Goal: Transaction & Acquisition: Obtain resource

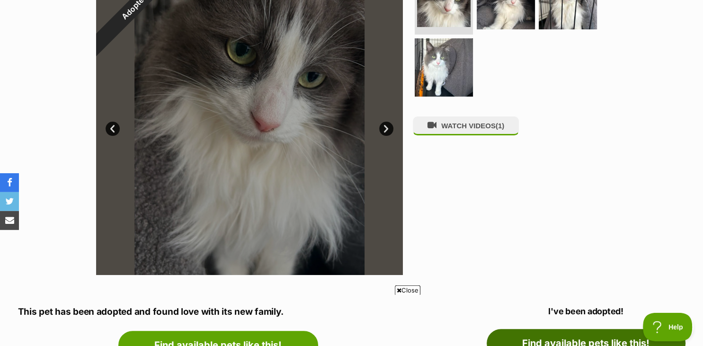
scroll to position [228, 0]
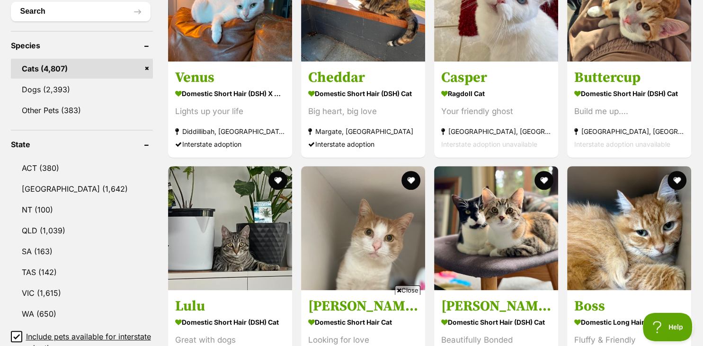
scroll to position [507, 0]
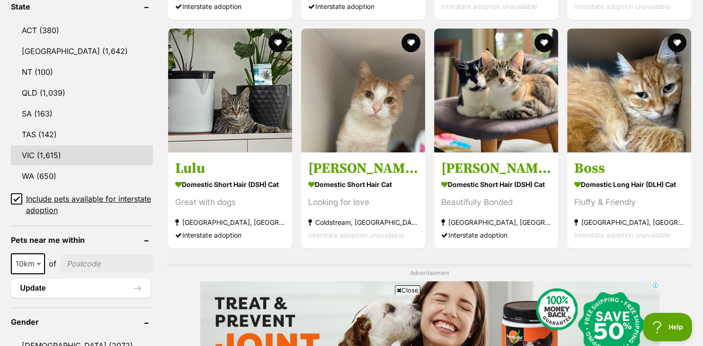
click at [101, 159] on link "VIC (1,615)" at bounding box center [82, 155] width 142 height 20
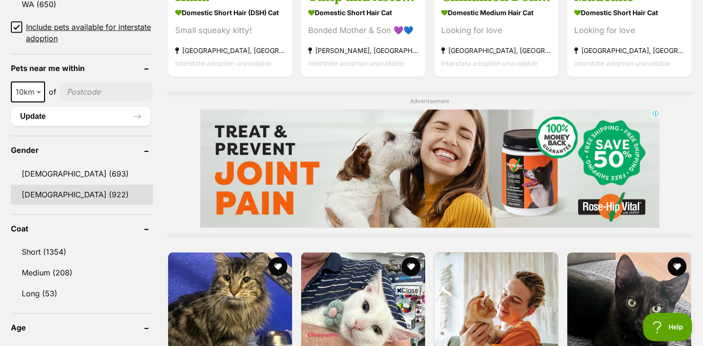
click at [96, 201] on link "Female (922)" at bounding box center [82, 195] width 142 height 20
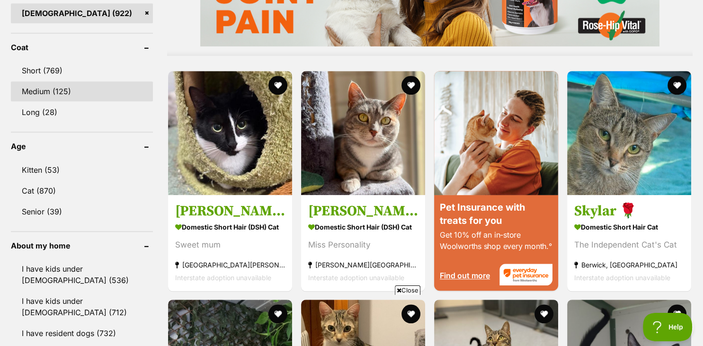
click at [94, 91] on link "Medium (125)" at bounding box center [82, 91] width 142 height 20
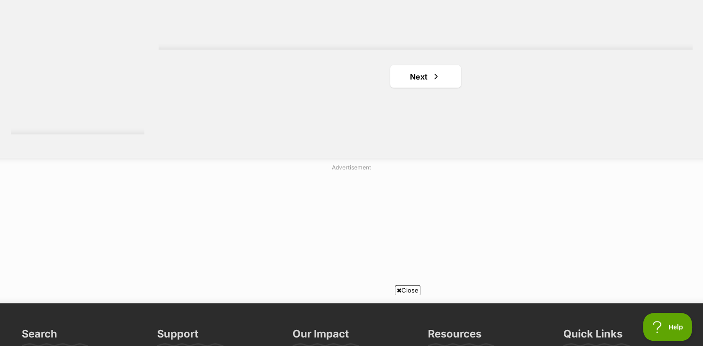
scroll to position [1860, 0]
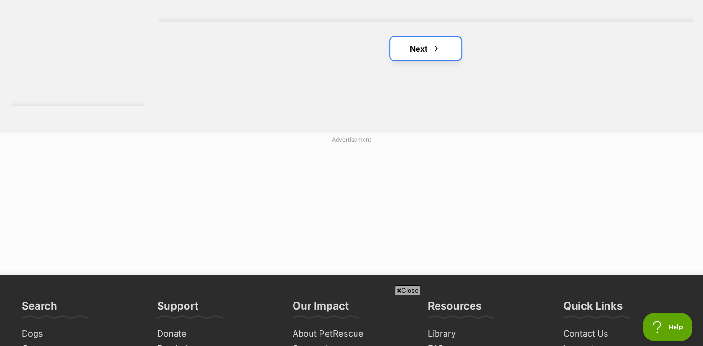
click at [420, 54] on link "Next" at bounding box center [425, 48] width 71 height 23
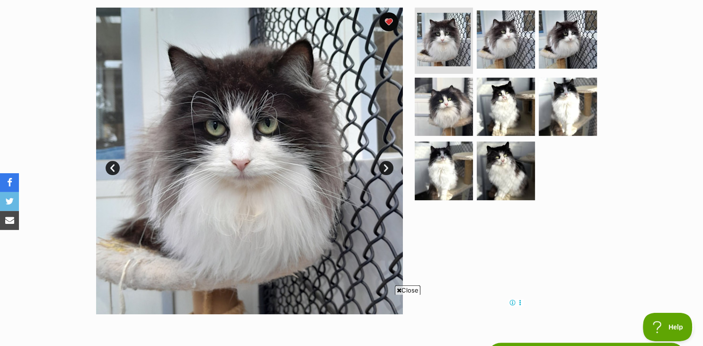
scroll to position [112, 0]
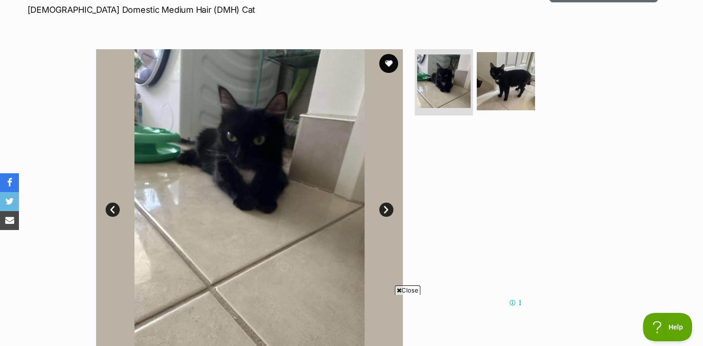
scroll to position [148, 0]
click at [387, 56] on button "favourite" at bounding box center [388, 63] width 21 height 21
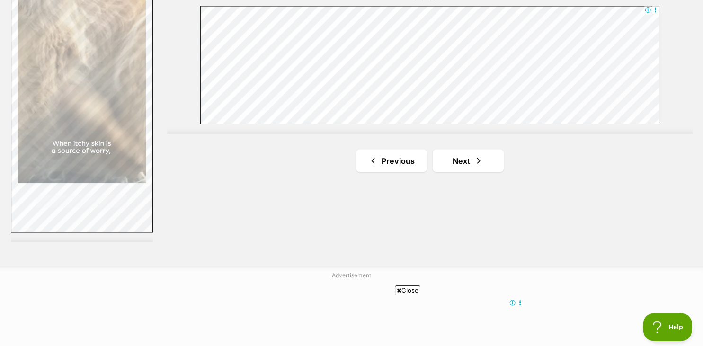
scroll to position [1807, 0]
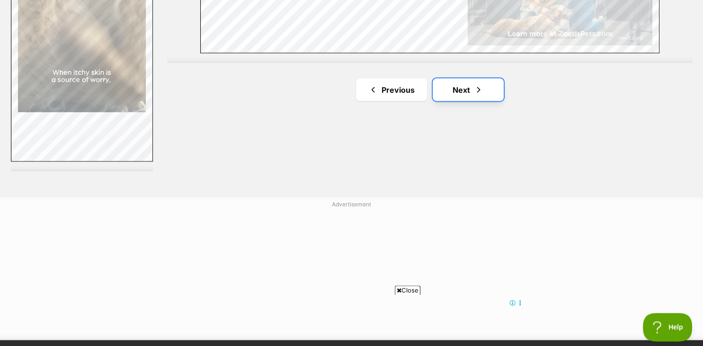
click at [477, 89] on span "Next page" at bounding box center [478, 89] width 9 height 11
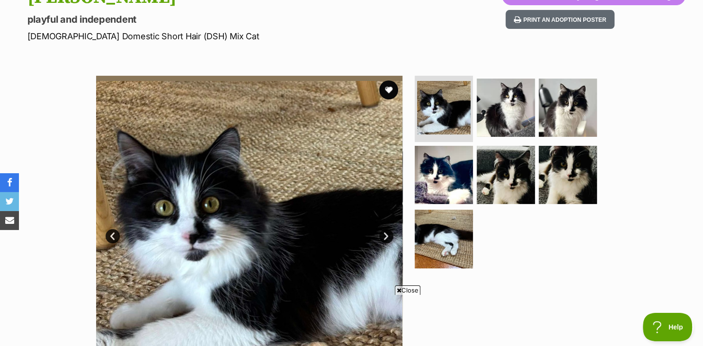
scroll to position [162, 0]
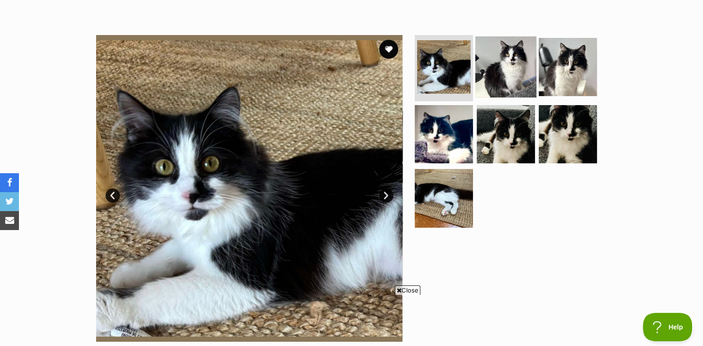
click at [493, 74] on img at bounding box center [505, 66] width 61 height 61
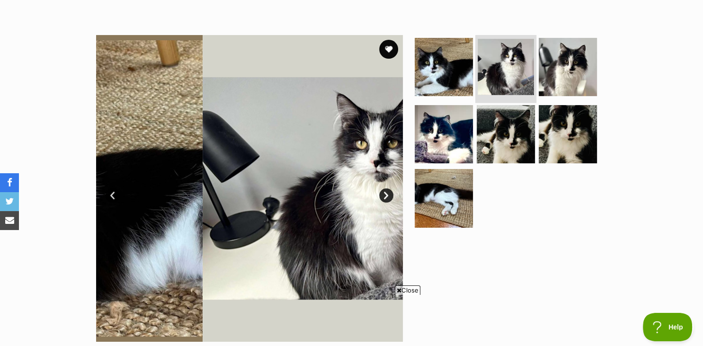
scroll to position [0, 0]
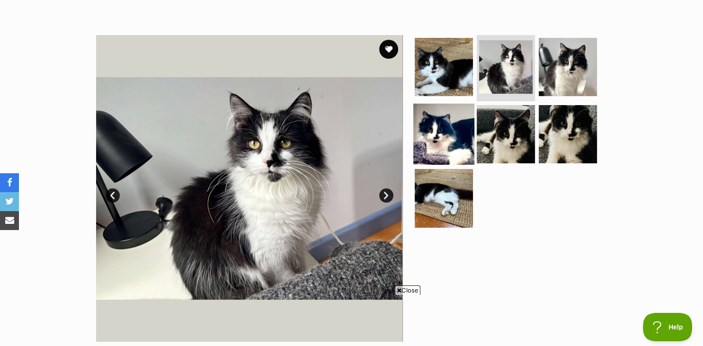
click at [453, 133] on img at bounding box center [443, 133] width 61 height 61
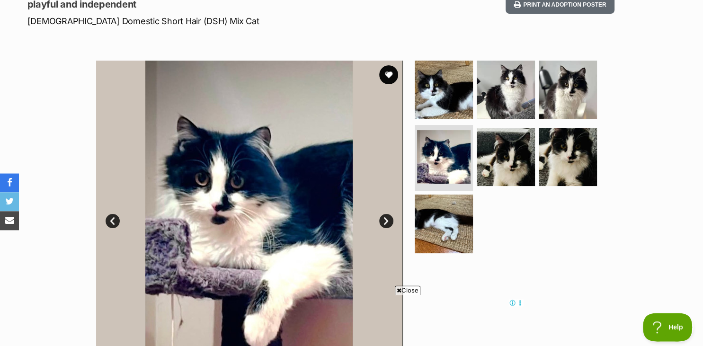
scroll to position [135, 0]
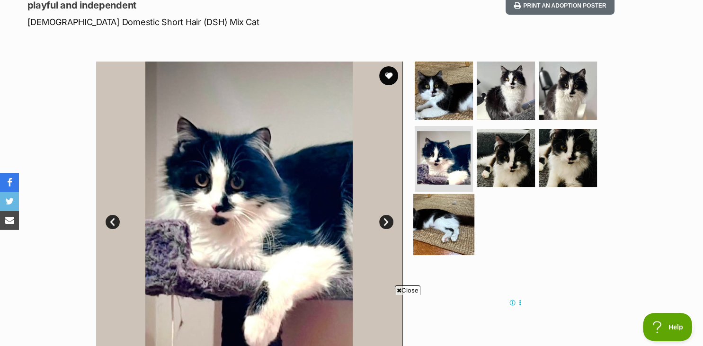
click at [449, 221] on img at bounding box center [443, 224] width 61 height 61
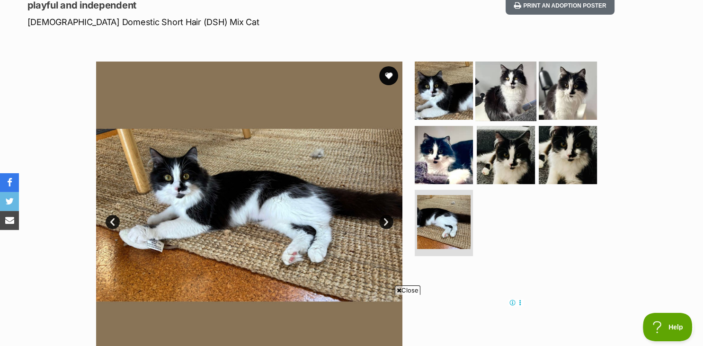
click at [518, 89] on img at bounding box center [505, 90] width 61 height 61
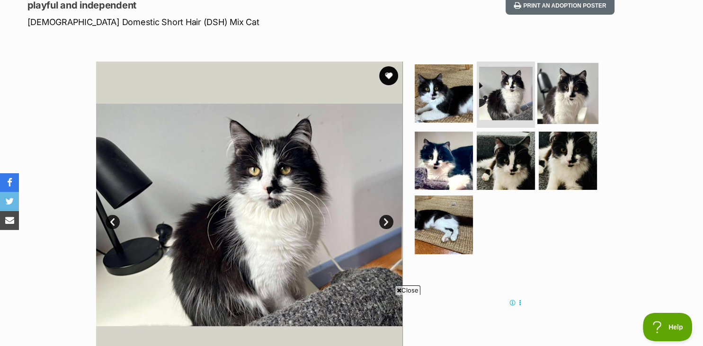
click at [557, 88] on img at bounding box center [567, 93] width 61 height 61
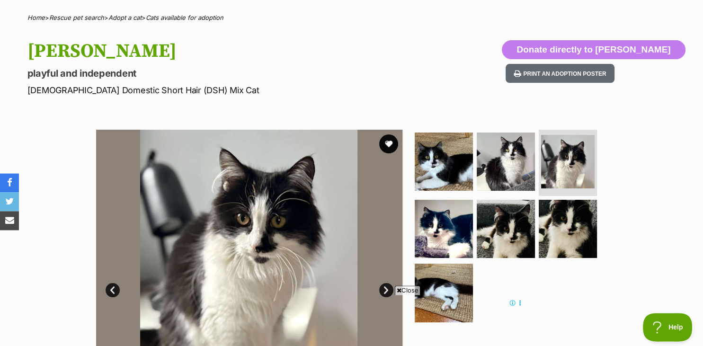
scroll to position [62, 0]
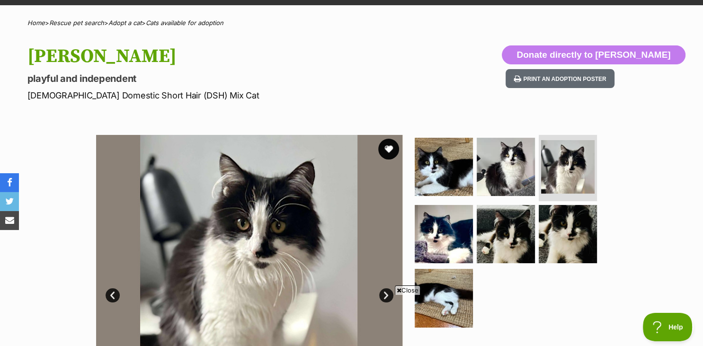
click at [389, 151] on button "favourite" at bounding box center [388, 149] width 21 height 21
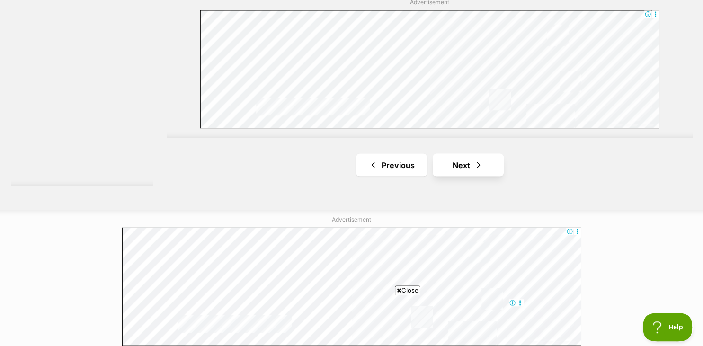
scroll to position [1798, 0]
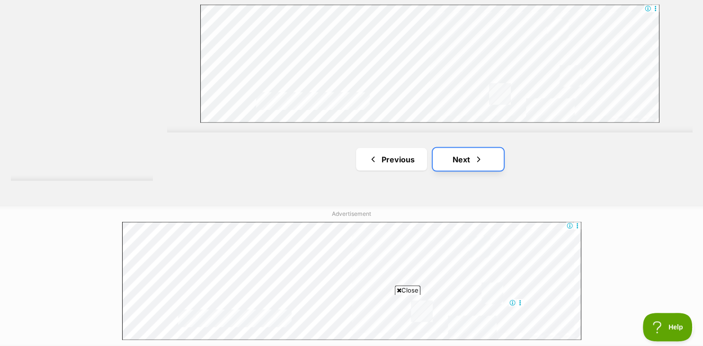
click at [465, 158] on link "Next" at bounding box center [467, 159] width 71 height 23
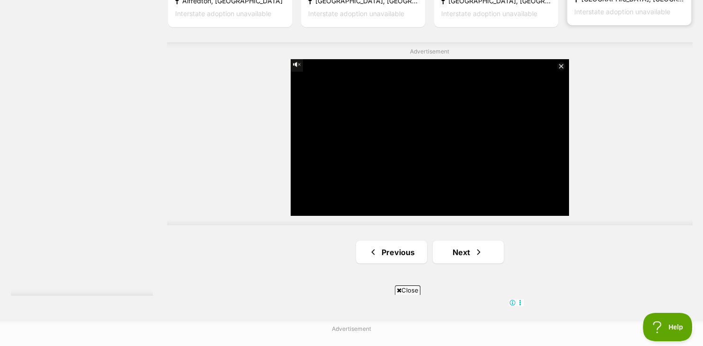
scroll to position [1799, 0]
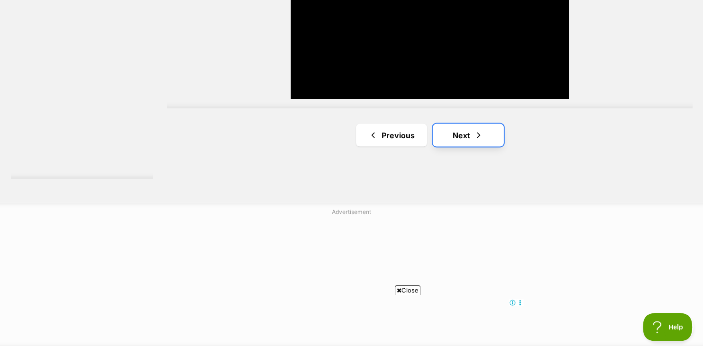
click at [482, 140] on span "Next page" at bounding box center [478, 135] width 9 height 11
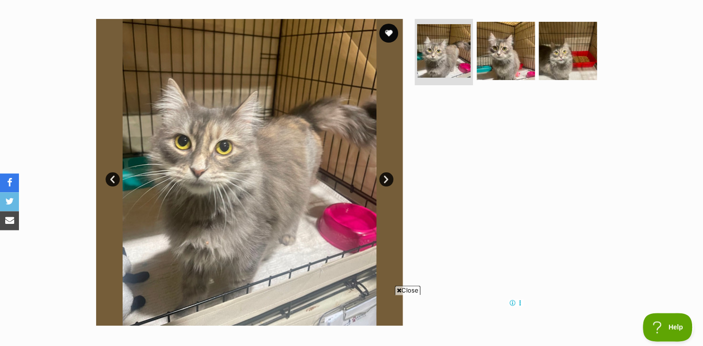
scroll to position [172, 0]
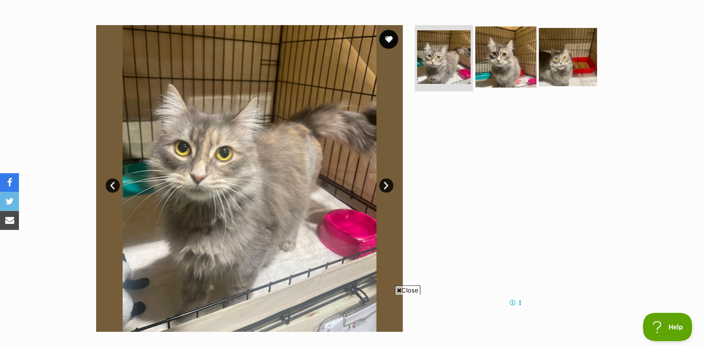
click at [509, 53] on img at bounding box center [505, 56] width 61 height 61
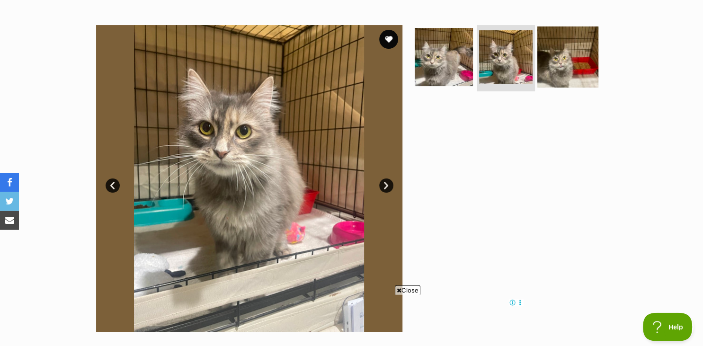
click at [557, 61] on img at bounding box center [567, 56] width 61 height 61
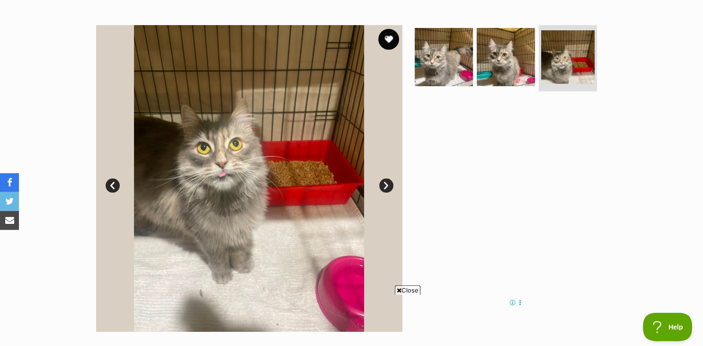
click at [395, 40] on button "favourite" at bounding box center [388, 39] width 21 height 21
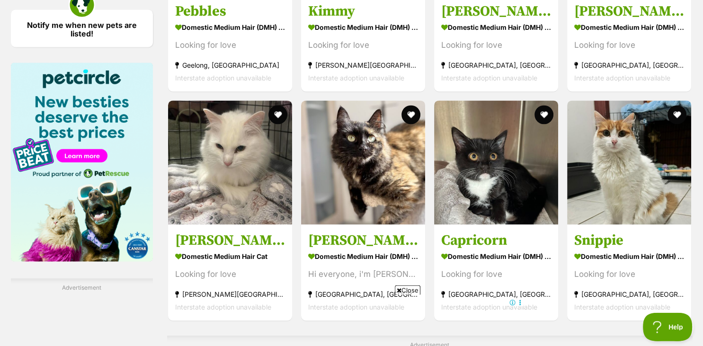
scroll to position [1835, 0]
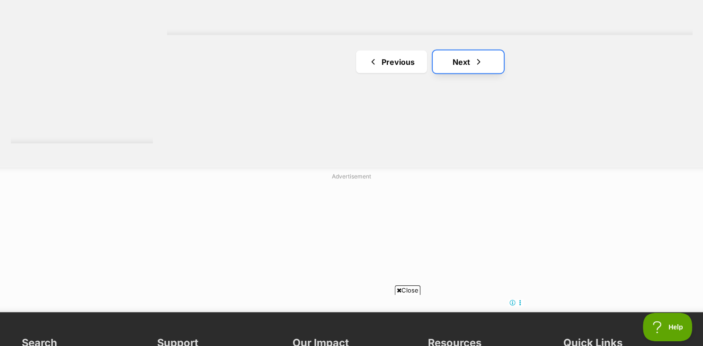
click at [463, 58] on link "Next" at bounding box center [467, 62] width 71 height 23
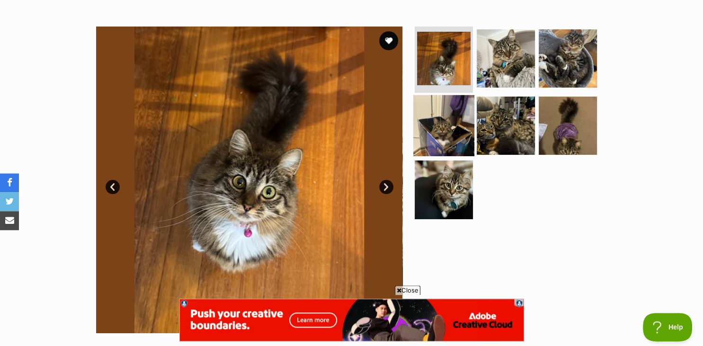
click at [459, 124] on img at bounding box center [443, 125] width 61 height 61
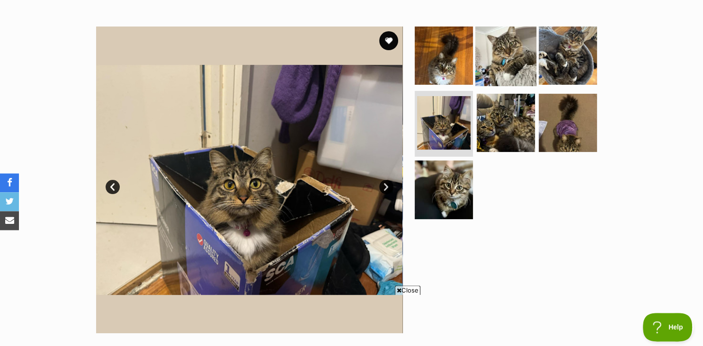
click at [514, 57] on img at bounding box center [505, 55] width 61 height 61
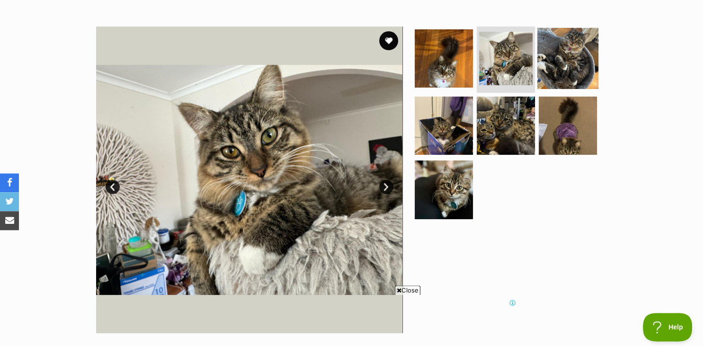
click at [560, 55] on img at bounding box center [567, 58] width 61 height 61
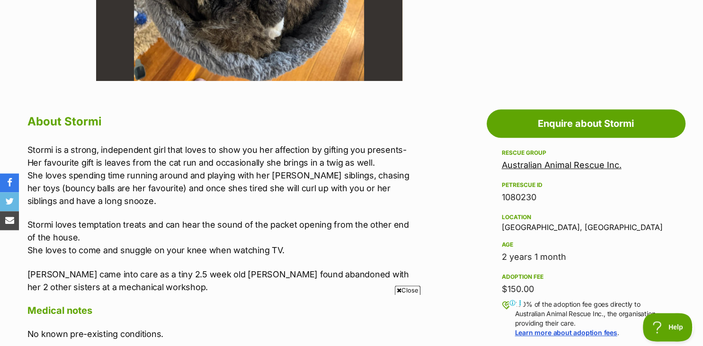
scroll to position [426, 0]
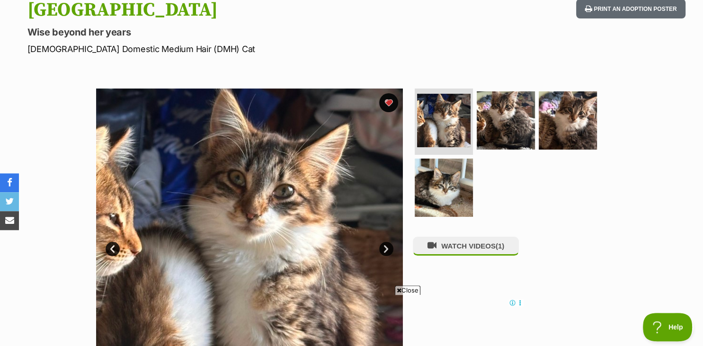
scroll to position [23, 0]
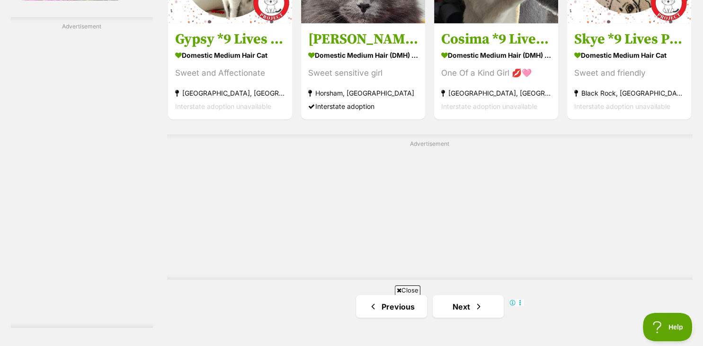
scroll to position [1723, 0]
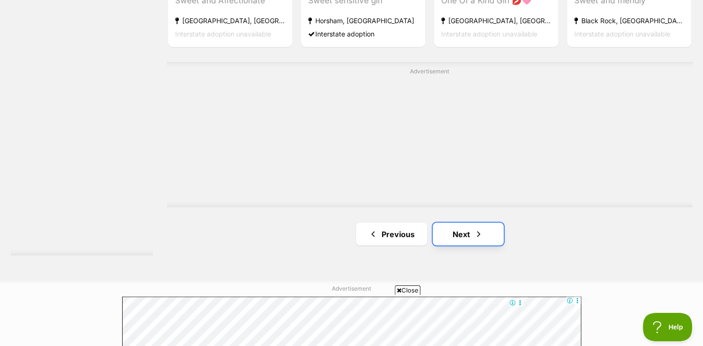
click at [465, 231] on link "Next" at bounding box center [467, 234] width 71 height 23
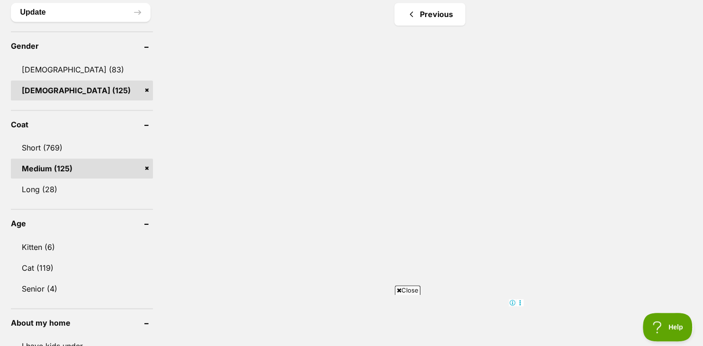
scroll to position [777, 0]
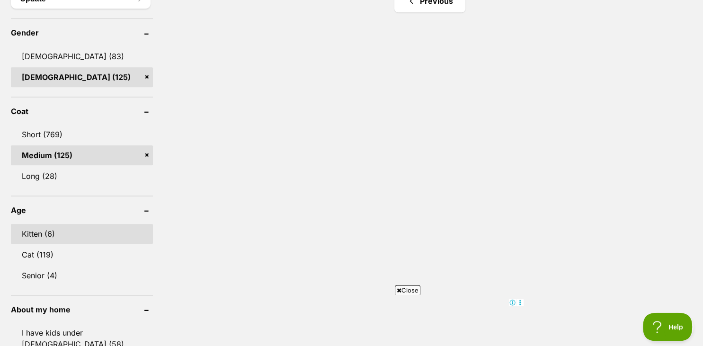
click at [83, 239] on link "Kitten (6)" at bounding box center [82, 234] width 142 height 20
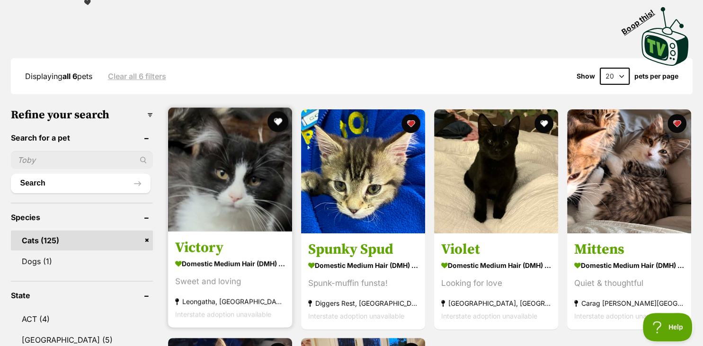
click at [276, 116] on button "favourite" at bounding box center [277, 121] width 21 height 21
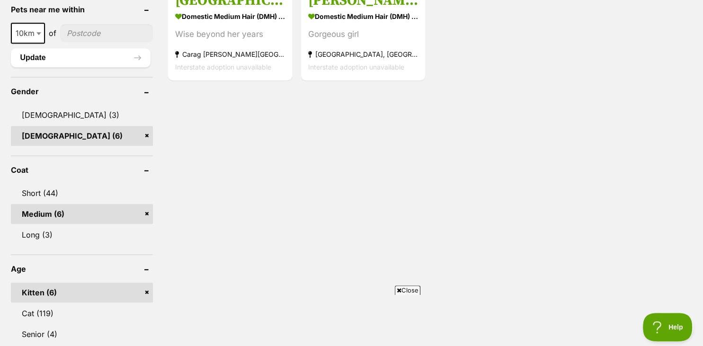
scroll to position [703, 0]
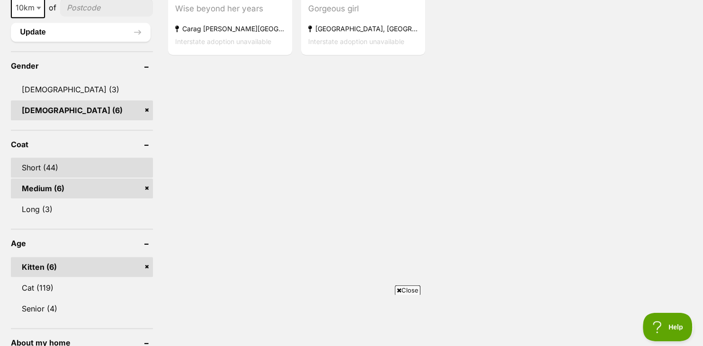
click at [116, 172] on link "Short (44)" at bounding box center [82, 168] width 142 height 20
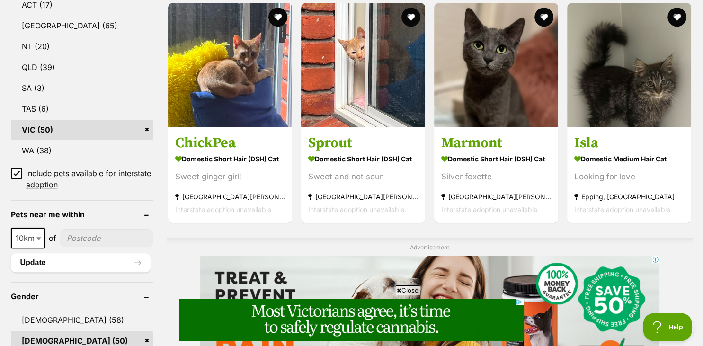
scroll to position [517, 0]
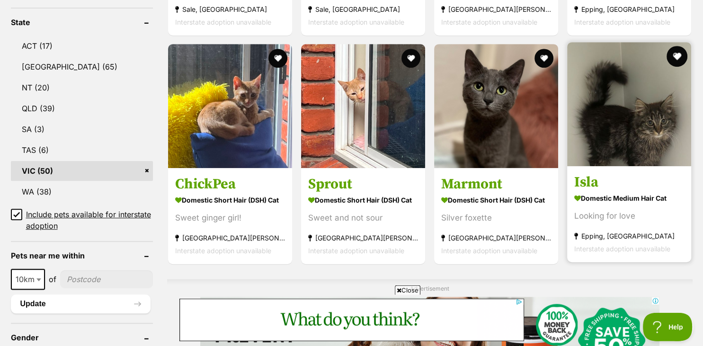
click at [678, 46] on button "favourite" at bounding box center [677, 56] width 21 height 21
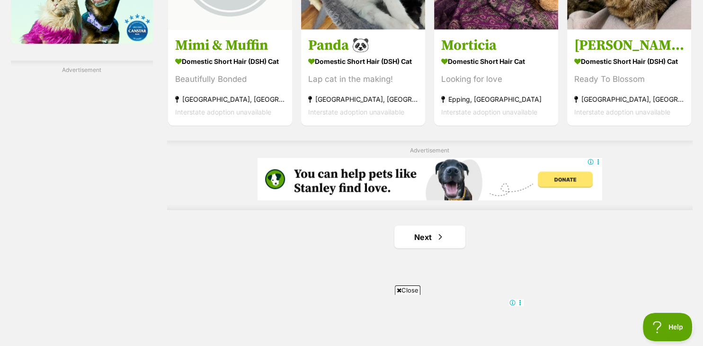
scroll to position [1656, 0]
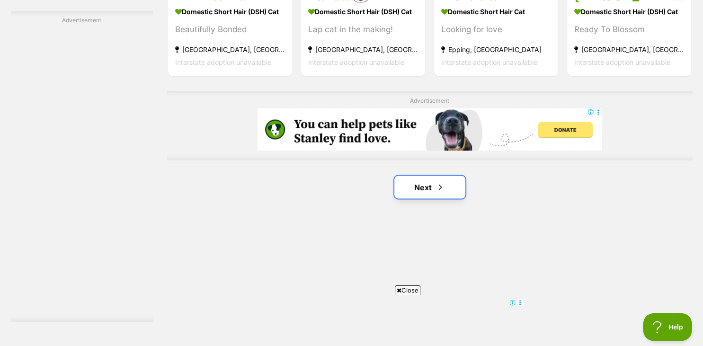
click at [441, 182] on span "Next page" at bounding box center [439, 187] width 9 height 11
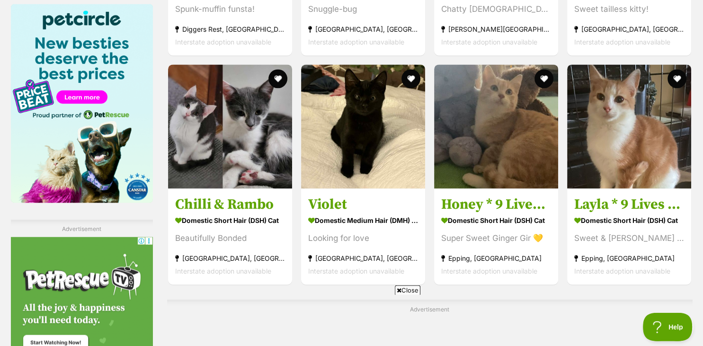
scroll to position [1677, 0]
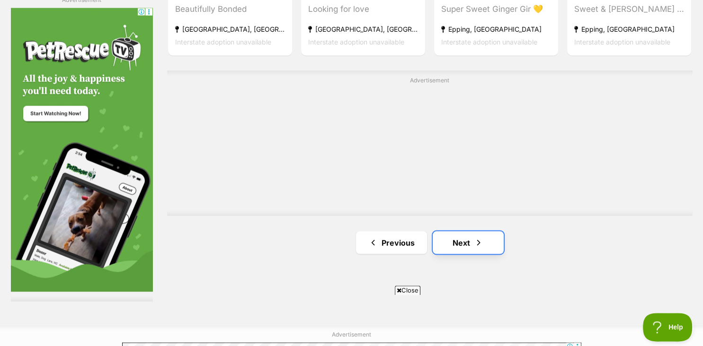
click at [478, 231] on link "Next" at bounding box center [467, 242] width 71 height 23
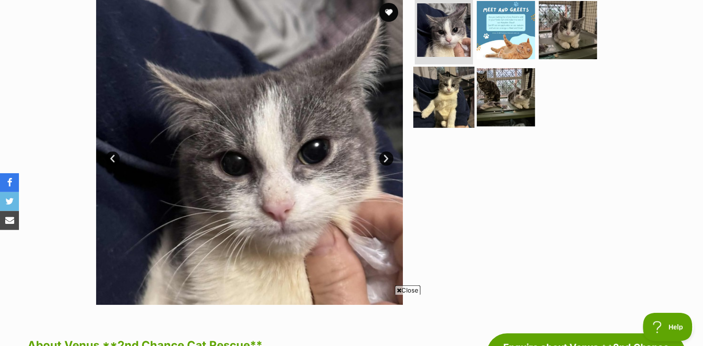
click at [451, 101] on img at bounding box center [443, 96] width 61 height 61
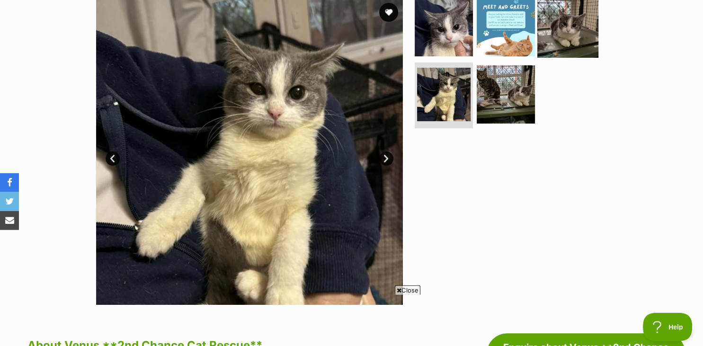
click at [566, 32] on img at bounding box center [567, 27] width 61 height 61
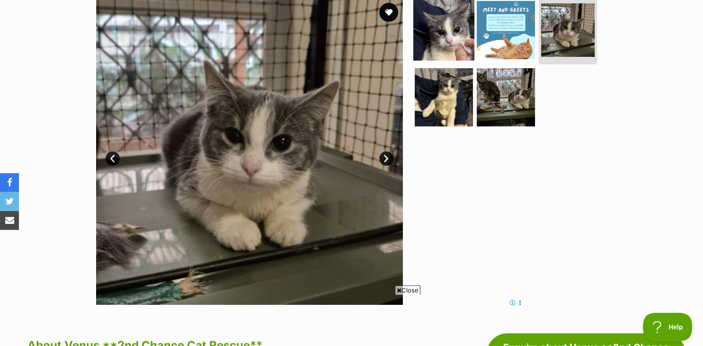
click at [431, 31] on img at bounding box center [443, 30] width 61 height 61
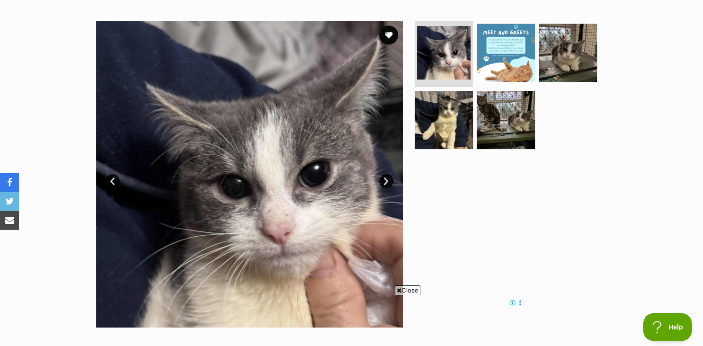
scroll to position [171, 0]
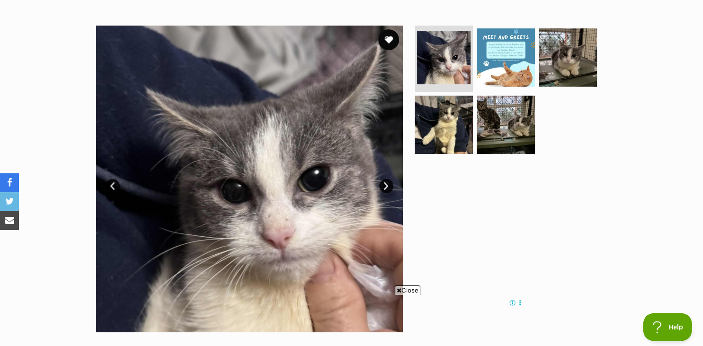
click at [390, 43] on button "favourite" at bounding box center [388, 39] width 21 height 21
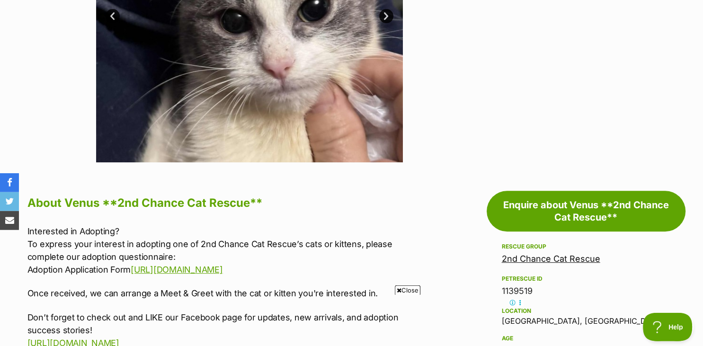
scroll to position [341, 0]
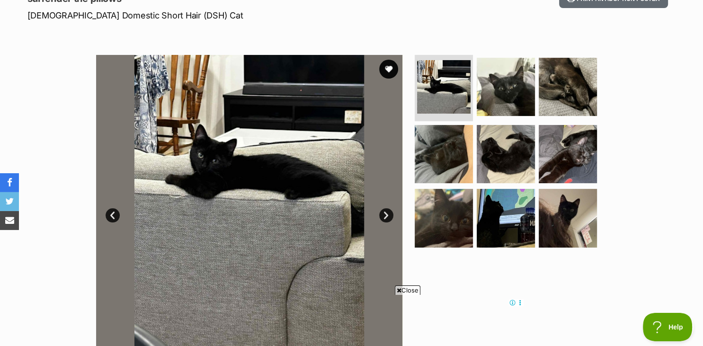
scroll to position [162, 0]
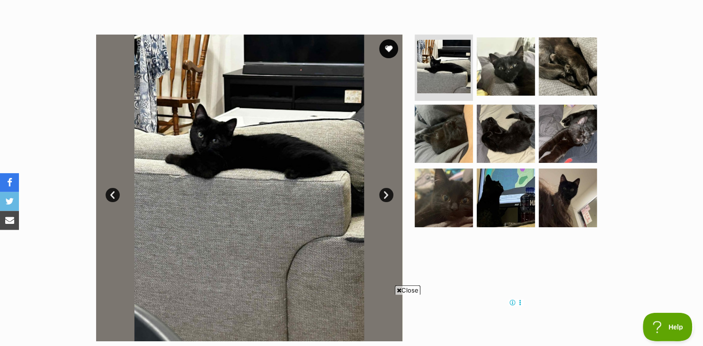
click at [383, 193] on link "Next" at bounding box center [386, 195] width 14 height 14
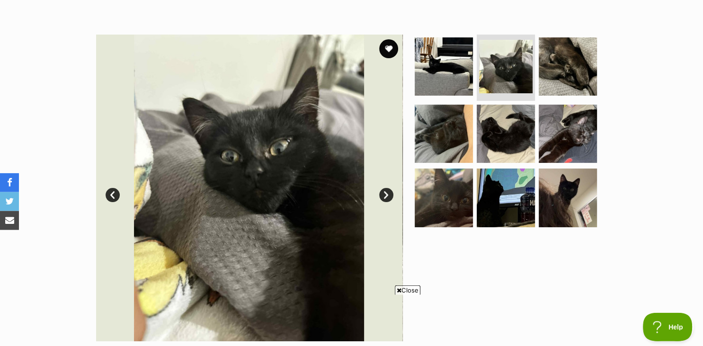
click at [383, 193] on link "Next" at bounding box center [386, 195] width 14 height 14
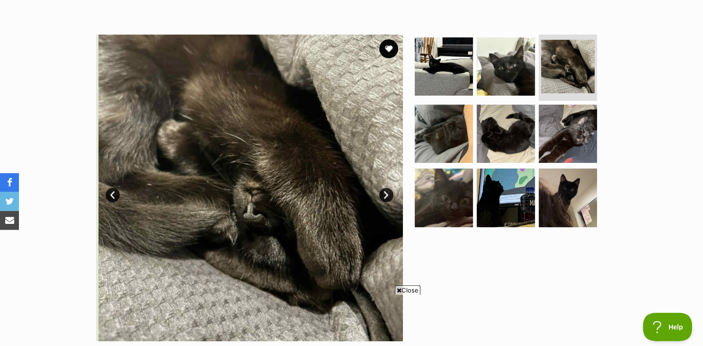
scroll to position [0, 0]
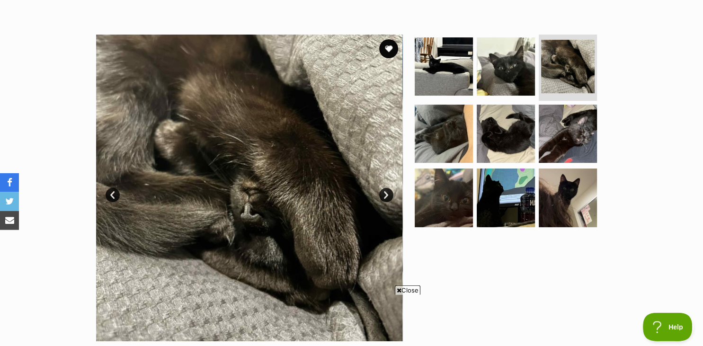
click at [383, 193] on link "Next" at bounding box center [386, 195] width 14 height 14
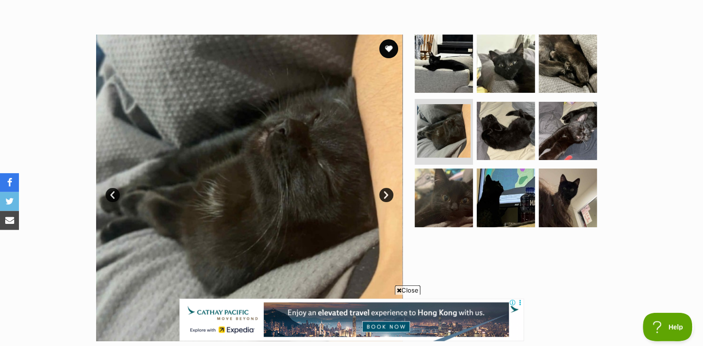
click at [383, 193] on link "Next" at bounding box center [386, 195] width 14 height 14
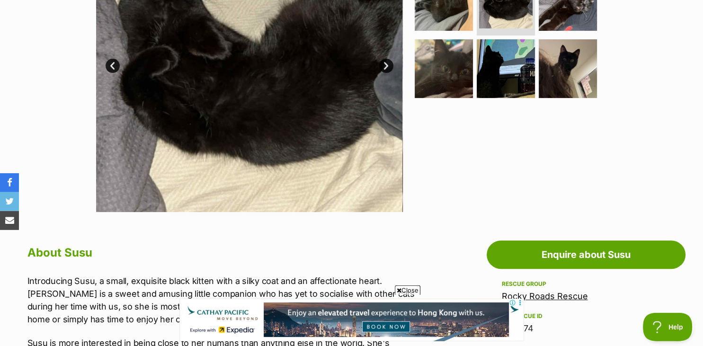
scroll to position [132, 0]
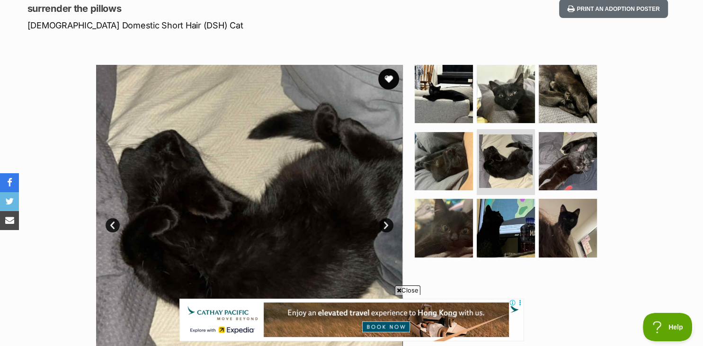
click at [387, 82] on button "favourite" at bounding box center [388, 79] width 21 height 21
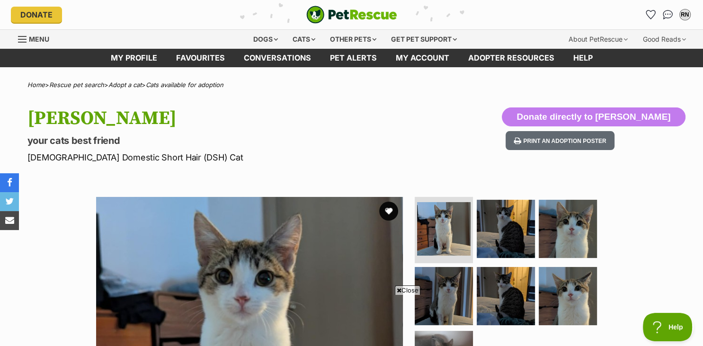
scroll to position [140, 0]
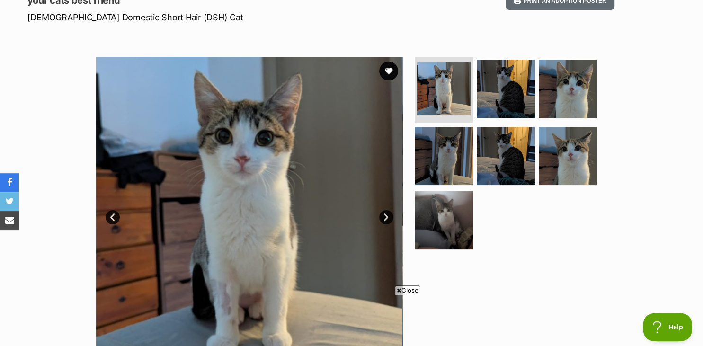
click at [385, 218] on link "Next" at bounding box center [386, 217] width 14 height 14
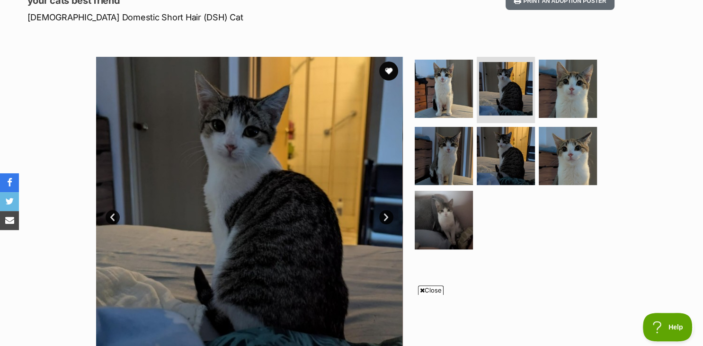
click at [385, 218] on link "Next" at bounding box center [386, 217] width 14 height 14
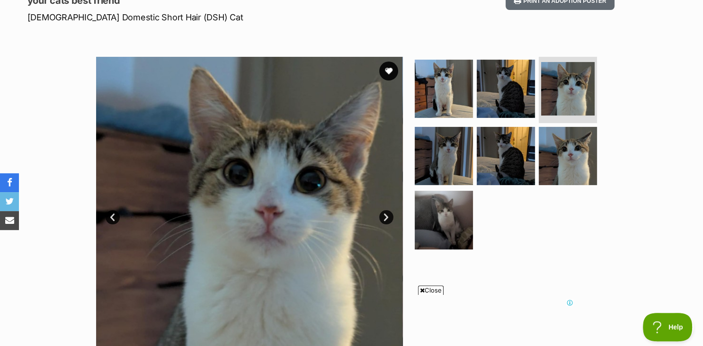
scroll to position [0, 0]
click at [385, 218] on link "Next" at bounding box center [386, 217] width 14 height 14
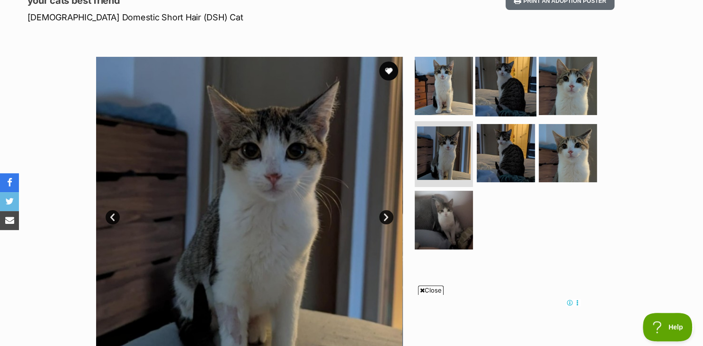
click at [514, 96] on img at bounding box center [505, 85] width 61 height 61
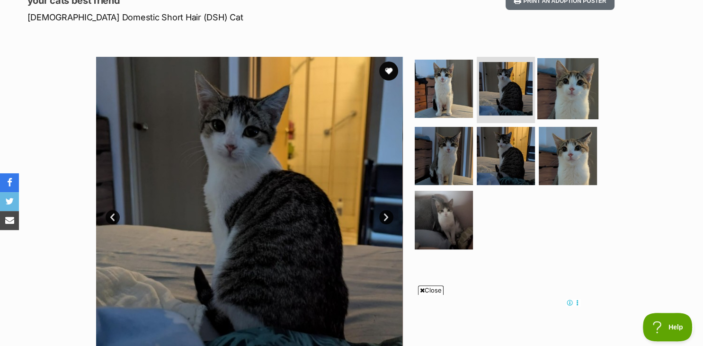
click at [562, 86] on img at bounding box center [567, 88] width 61 height 61
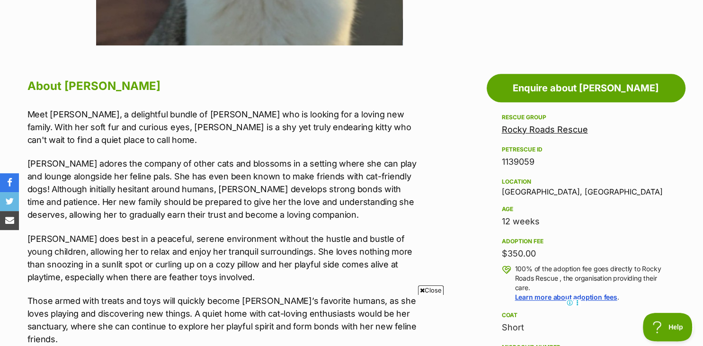
scroll to position [511, 0]
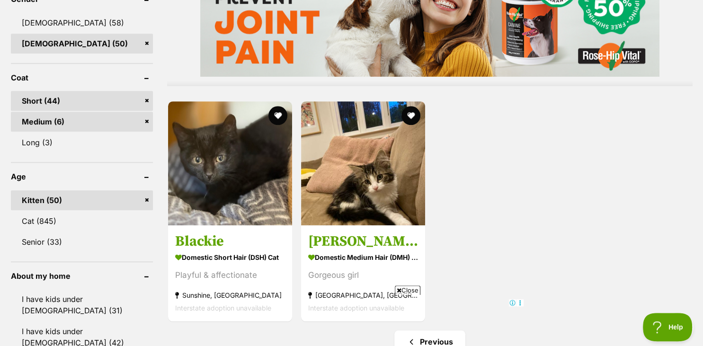
scroll to position [901, 0]
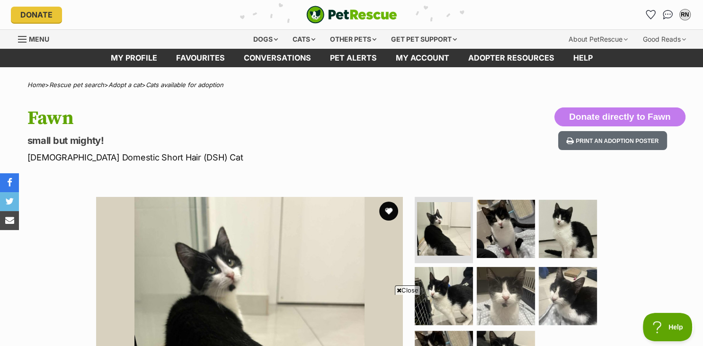
scroll to position [185, 0]
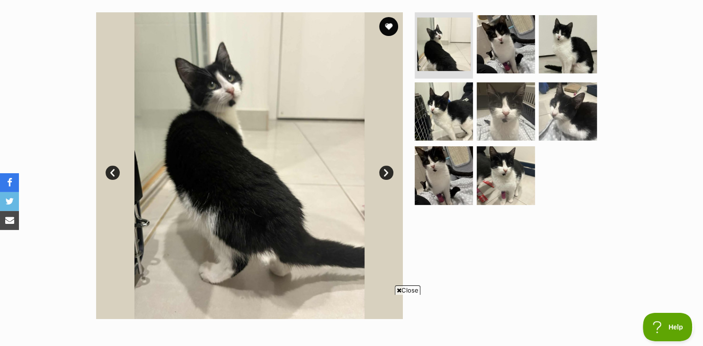
click at [387, 176] on link "Next" at bounding box center [386, 173] width 14 height 14
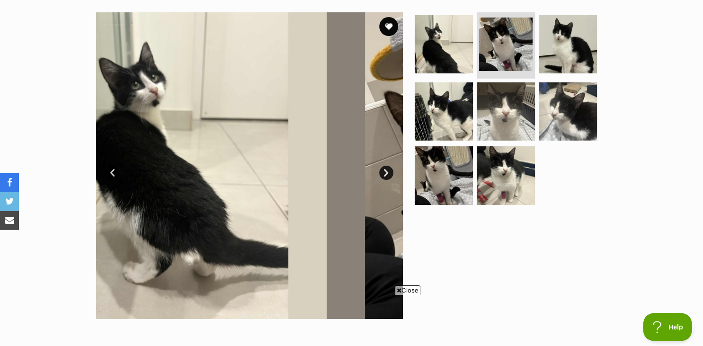
scroll to position [0, 0]
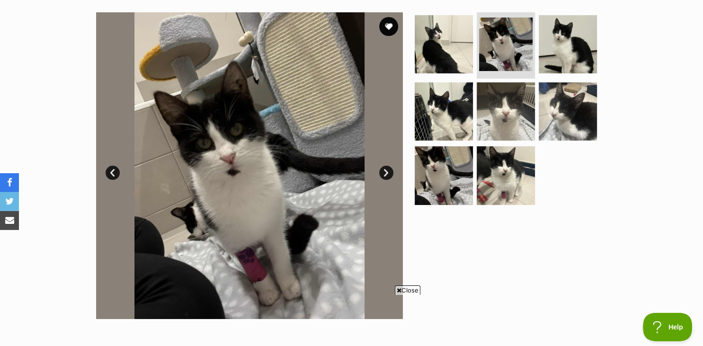
click at [387, 176] on link "Next" at bounding box center [386, 173] width 14 height 14
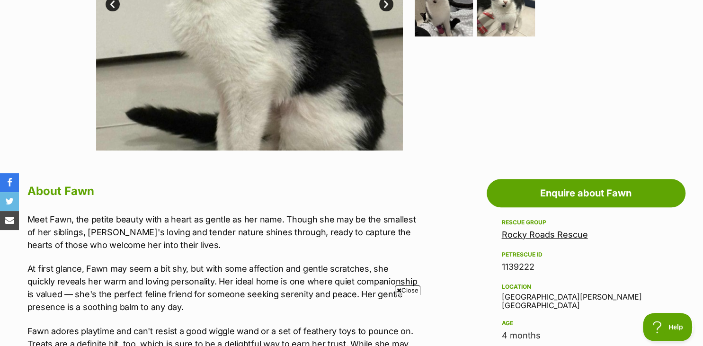
scroll to position [352, 0]
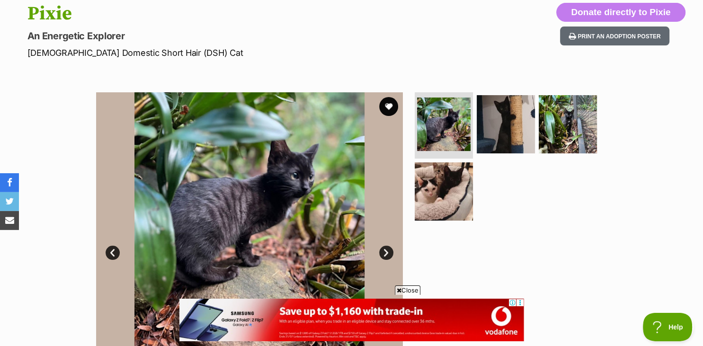
scroll to position [111, 0]
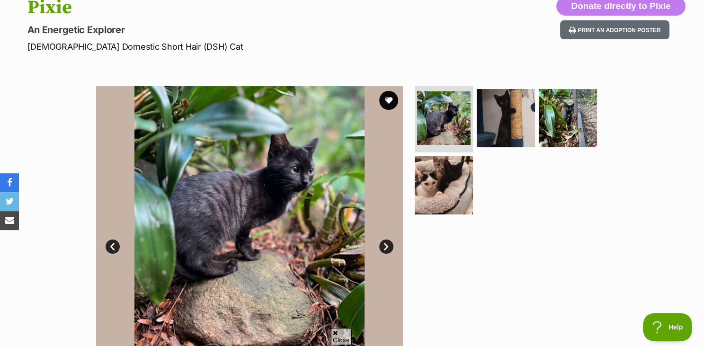
click at [391, 242] on link "Next" at bounding box center [386, 246] width 14 height 14
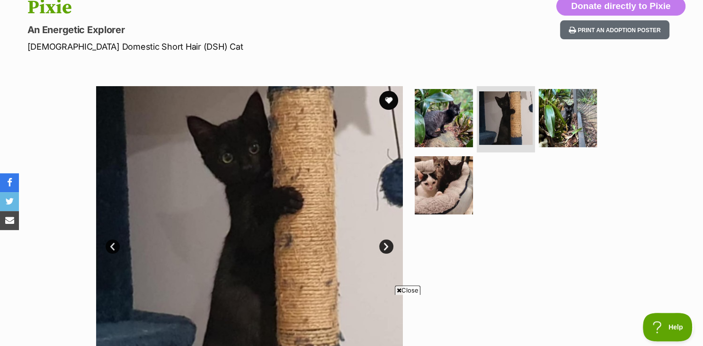
scroll to position [0, 0]
click at [391, 242] on link "Next" at bounding box center [386, 246] width 14 height 14
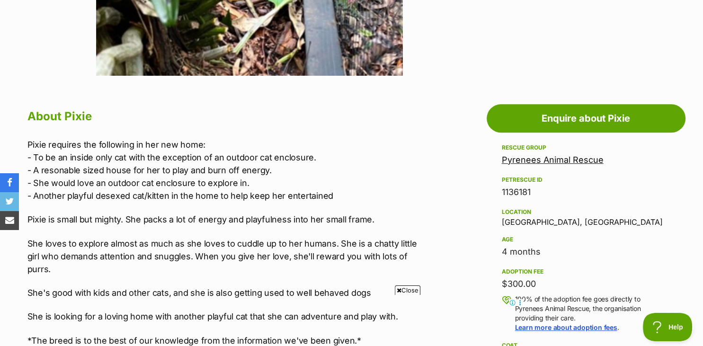
scroll to position [428, 0]
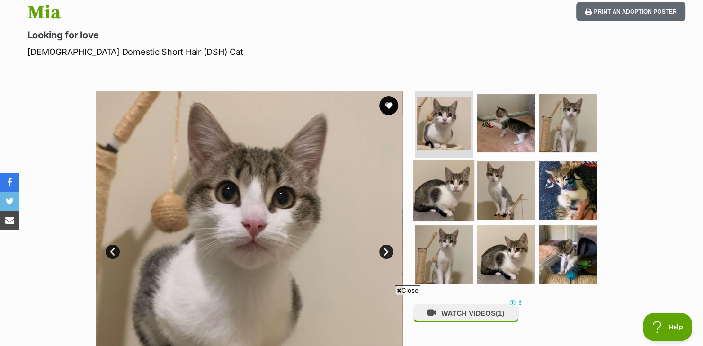
click at [453, 212] on img at bounding box center [443, 189] width 61 height 61
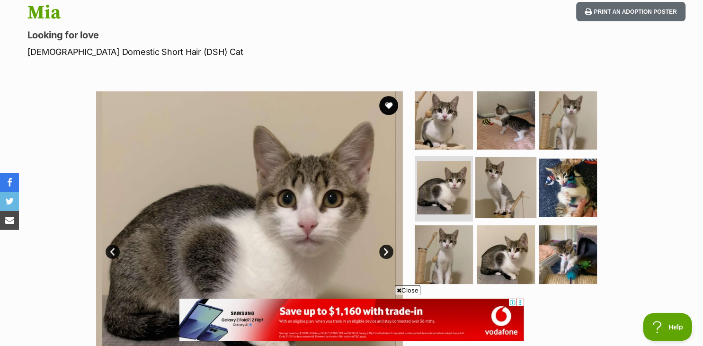
click at [506, 191] on img at bounding box center [505, 187] width 61 height 61
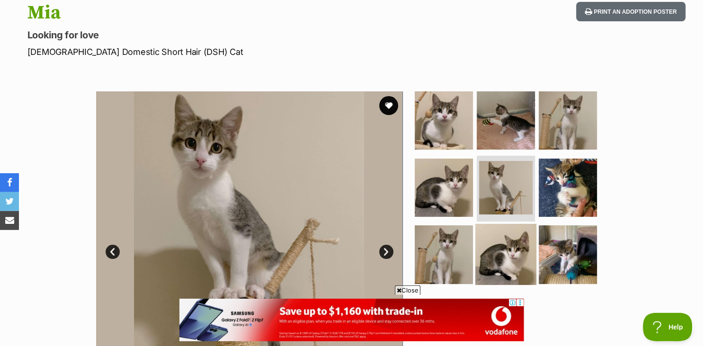
click at [497, 239] on img at bounding box center [505, 254] width 61 height 61
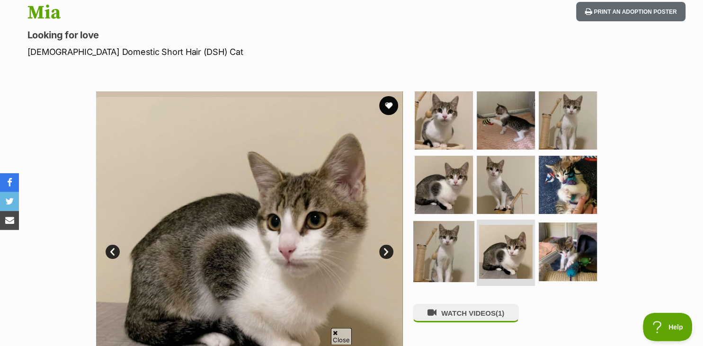
click at [442, 242] on img at bounding box center [443, 251] width 61 height 61
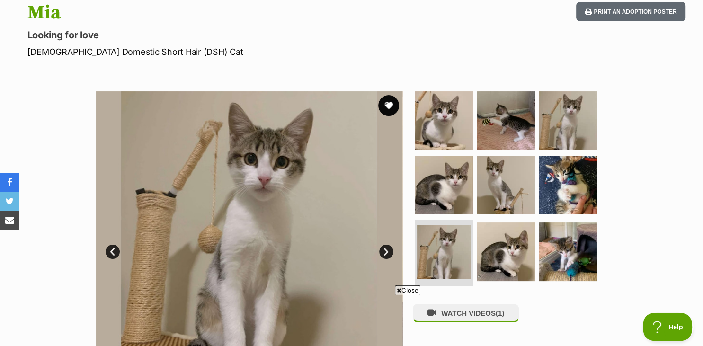
click at [387, 106] on button "favourite" at bounding box center [388, 105] width 21 height 21
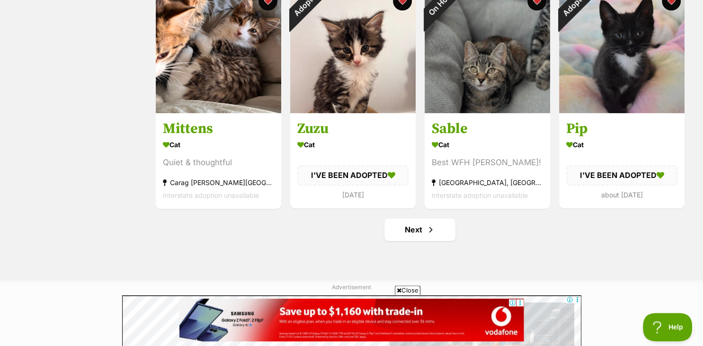
scroll to position [1081, 0]
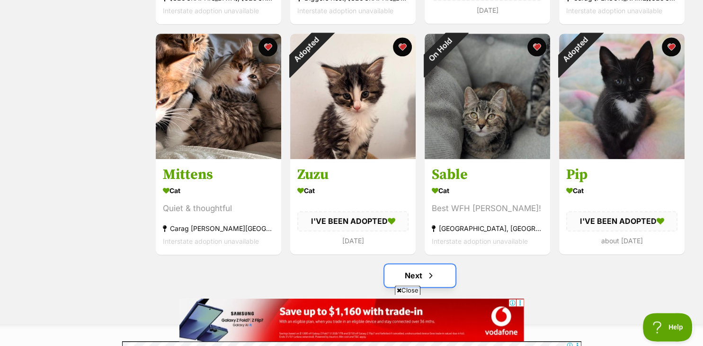
click at [411, 268] on link "Next" at bounding box center [419, 275] width 71 height 23
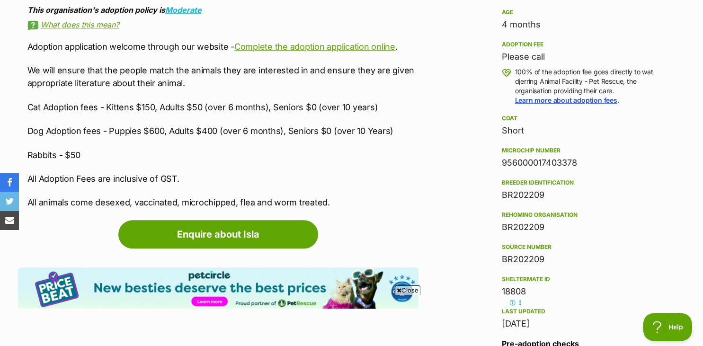
scroll to position [655, 0]
drag, startPoint x: 529, startPoint y: 132, endPoint x: 496, endPoint y: 123, distance: 34.3
click at [496, 123] on aside "Rescue group wat djerring Animal Facility - Pet Rescue PetRescue ID 1139907 Loc…" at bounding box center [585, 170] width 199 height 510
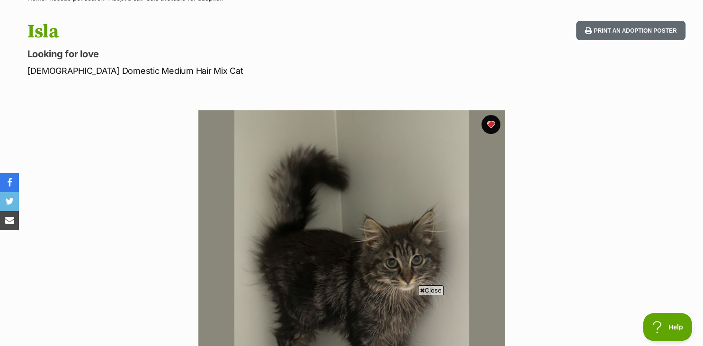
scroll to position [200, 0]
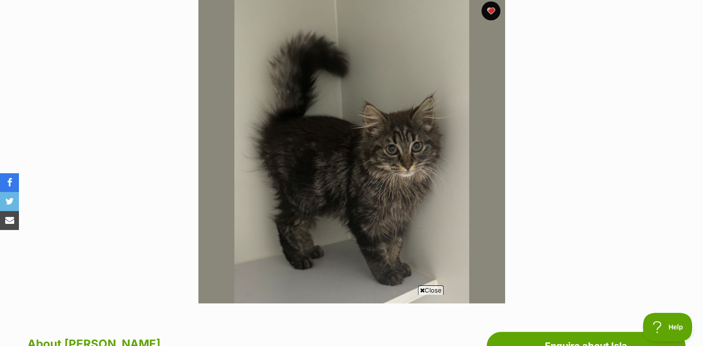
click at [429, 290] on span "Close" at bounding box center [431, 289] width 26 height 9
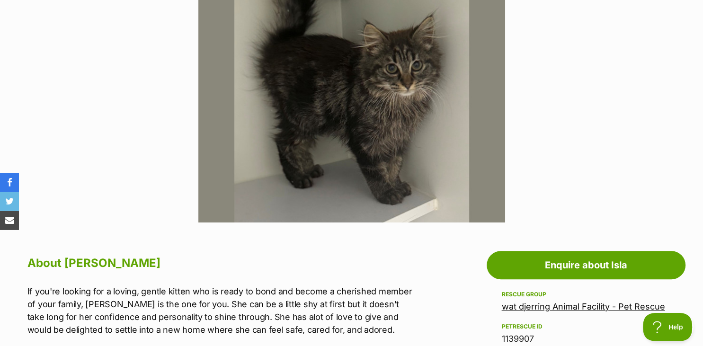
scroll to position [278, 0]
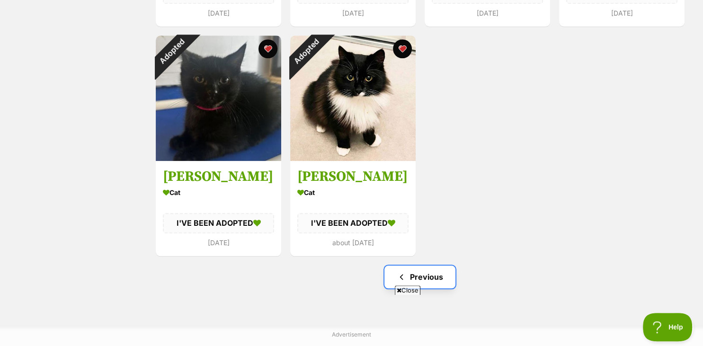
click at [404, 274] on span "Previous page" at bounding box center [400, 276] width 9 height 11
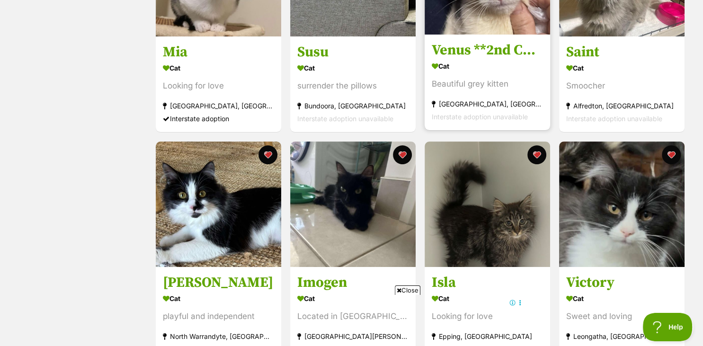
scroll to position [305, 0]
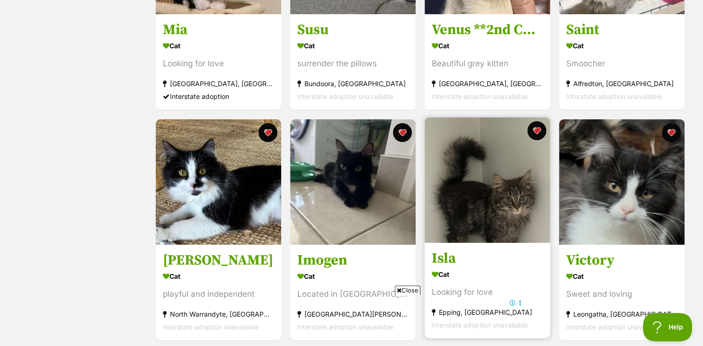
click at [476, 172] on img at bounding box center [486, 179] width 125 height 125
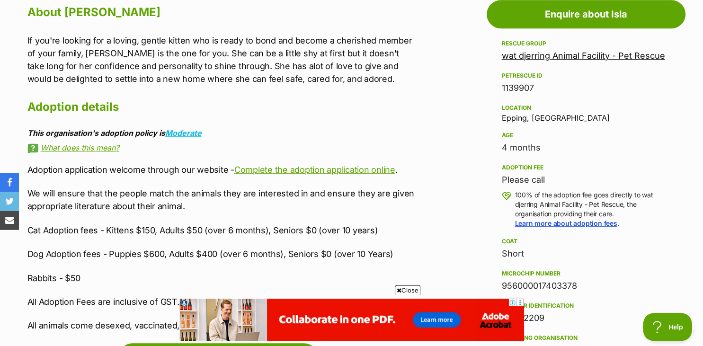
scroll to position [619, 0]
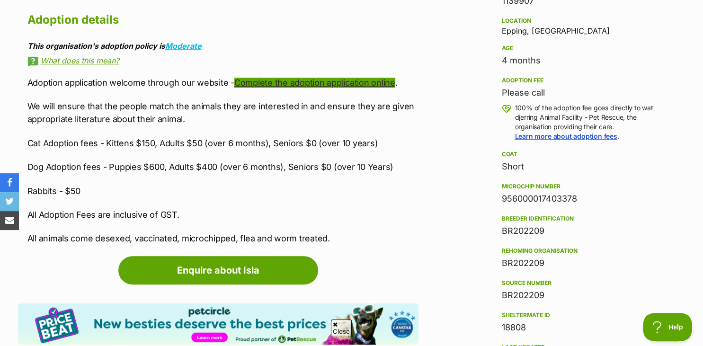
click at [325, 88] on link "Complete the adoption application online" at bounding box center [314, 83] width 161 height 10
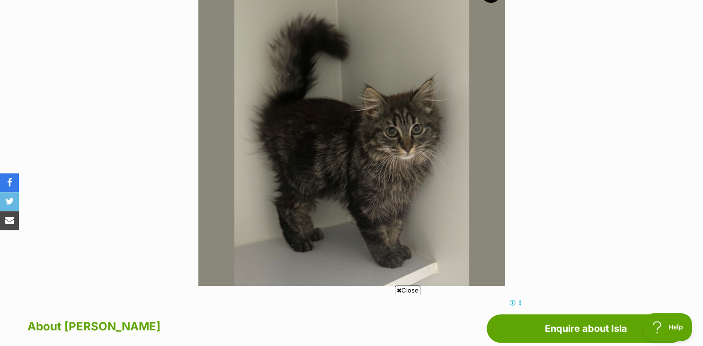
scroll to position [0, 0]
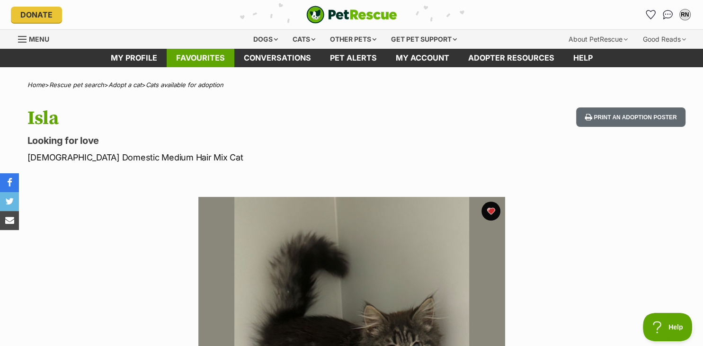
click at [197, 59] on link "Favourites" at bounding box center [201, 58] width 68 height 18
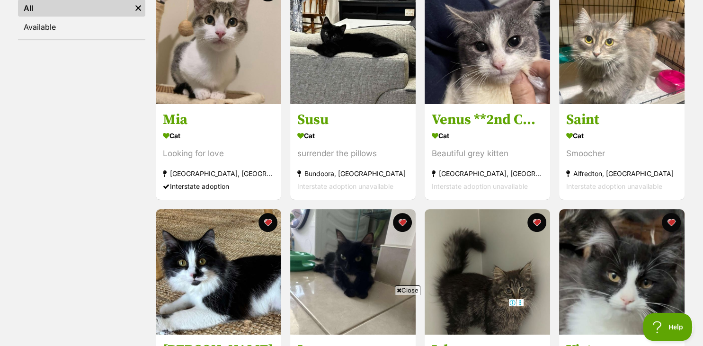
click at [408, 290] on span "Close" at bounding box center [408, 289] width 26 height 9
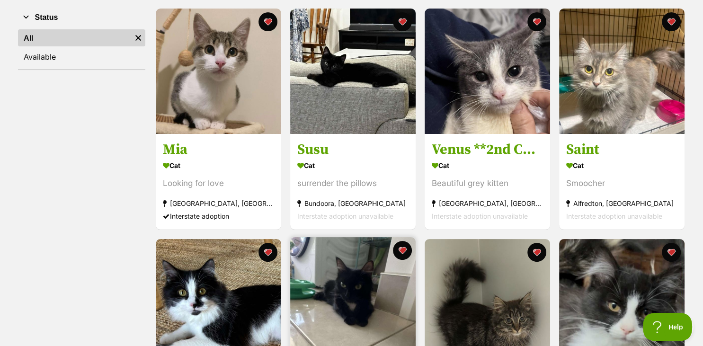
scroll to position [178, 0]
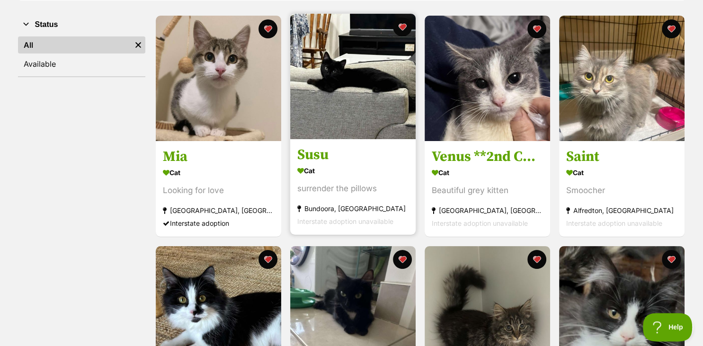
click at [347, 107] on img at bounding box center [352, 76] width 125 height 125
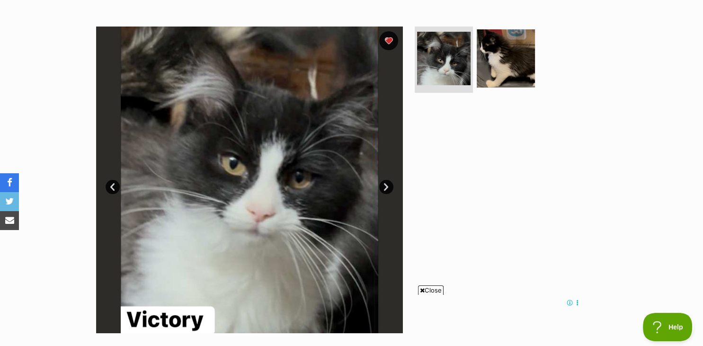
click at [386, 185] on link "Next" at bounding box center [386, 187] width 14 height 14
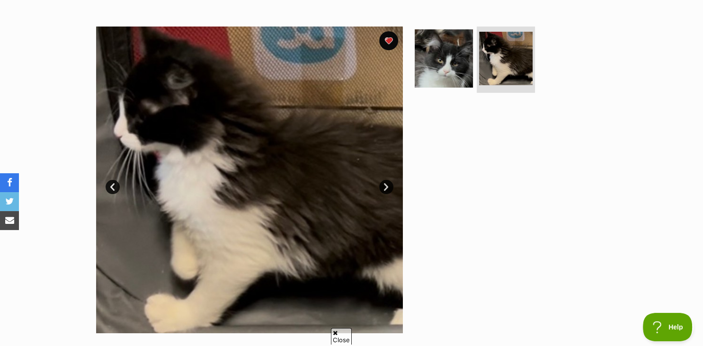
click at [385, 182] on link "Next" at bounding box center [386, 187] width 14 height 14
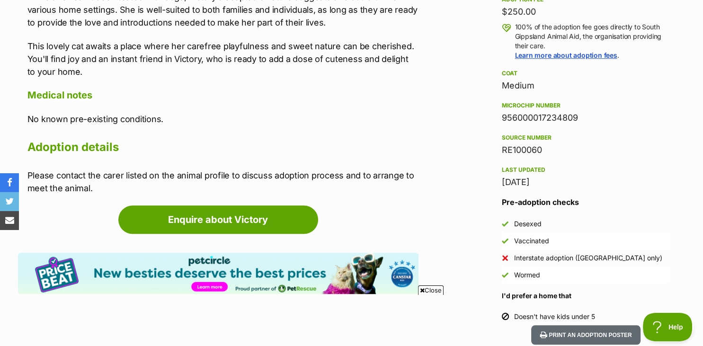
scroll to position [671, 0]
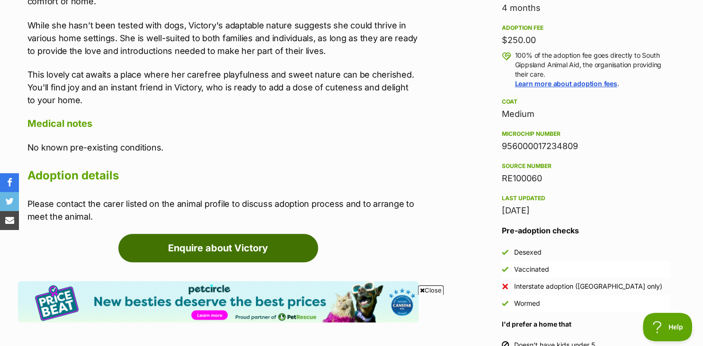
click at [272, 247] on link "Enquire about Victory" at bounding box center [218, 248] width 200 height 28
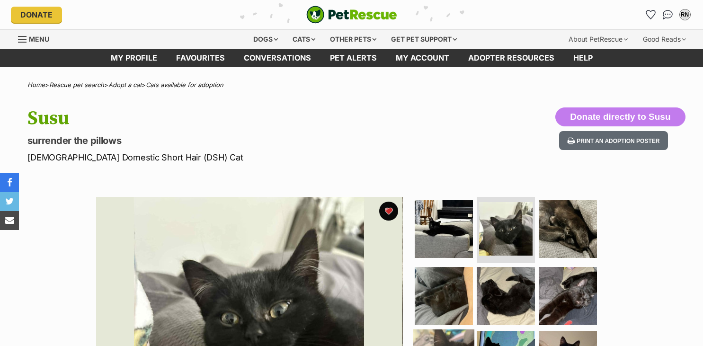
scroll to position [102, 0]
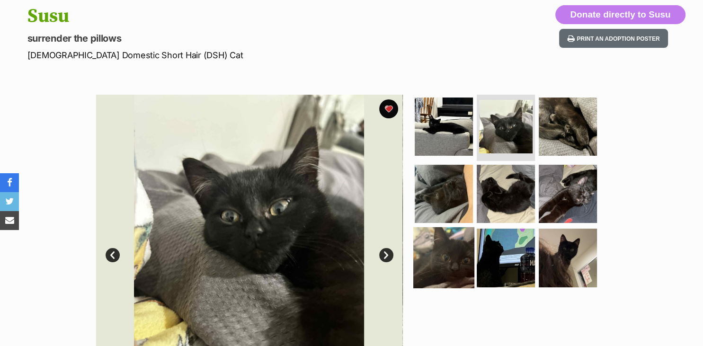
click at [442, 255] on img at bounding box center [443, 257] width 61 height 61
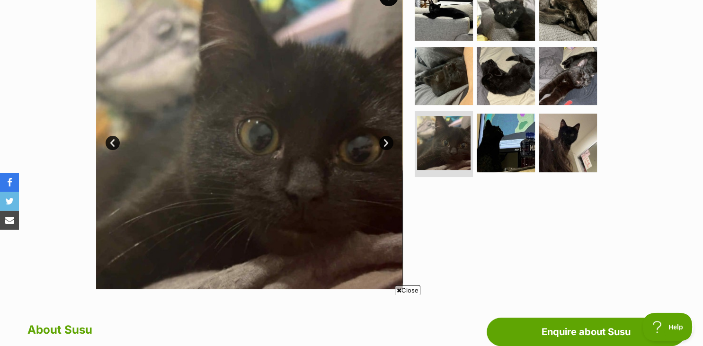
scroll to position [0, 0]
click at [382, 140] on link "Next" at bounding box center [386, 143] width 14 height 14
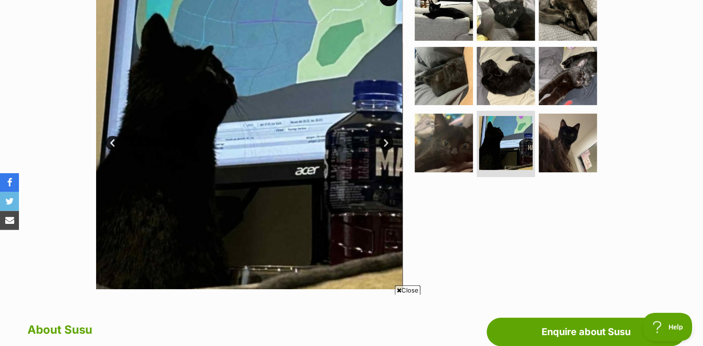
click at [382, 140] on link "Next" at bounding box center [386, 143] width 14 height 14
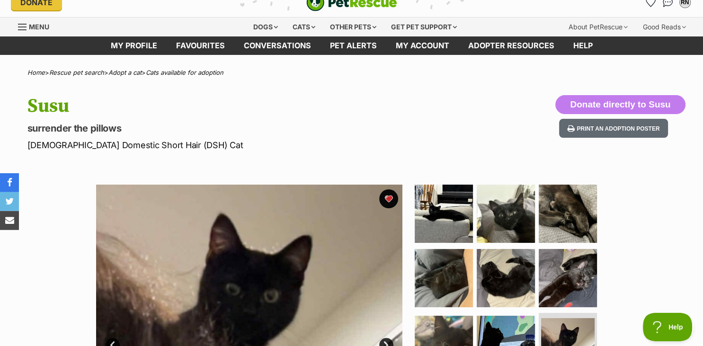
scroll to position [9, 0]
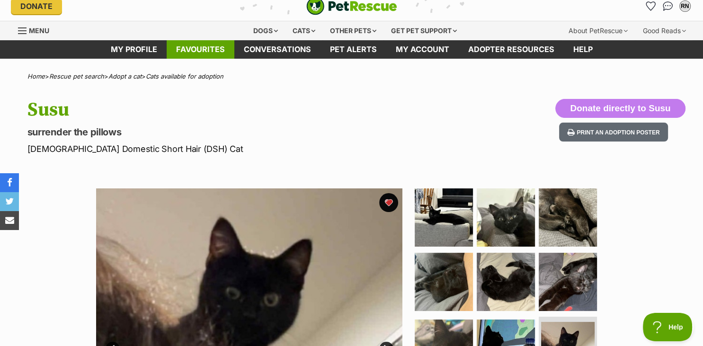
click at [202, 55] on link "Favourites" at bounding box center [201, 49] width 68 height 18
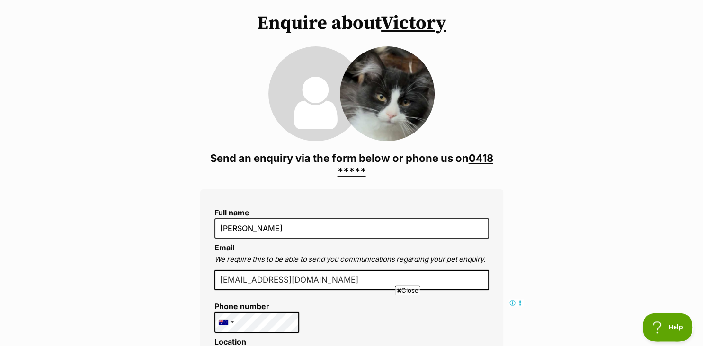
scroll to position [69, 0]
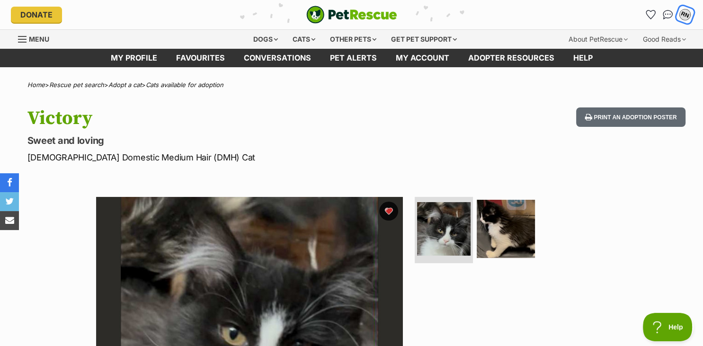
click at [683, 16] on div "RN" at bounding box center [684, 15] width 12 height 12
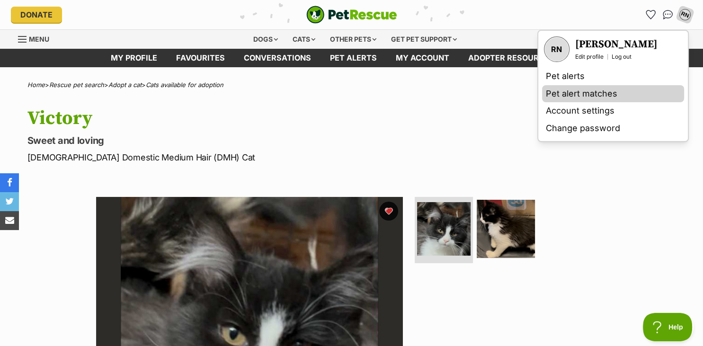
click at [572, 88] on link "Pet alert matches" at bounding box center [613, 94] width 142 height 18
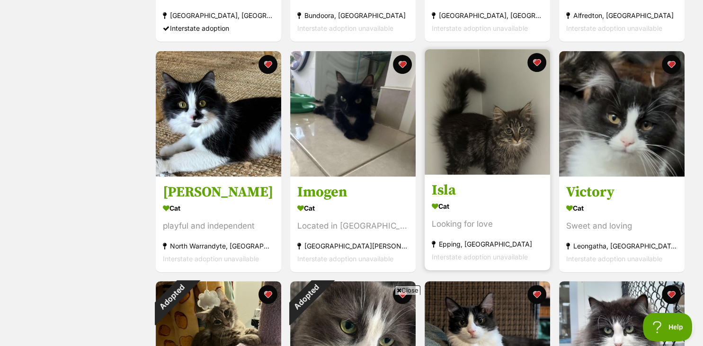
click at [508, 114] on img at bounding box center [486, 111] width 125 height 125
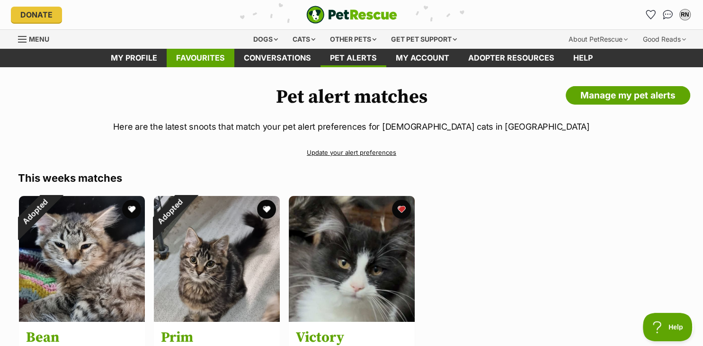
click at [197, 56] on link "Favourites" at bounding box center [201, 58] width 68 height 18
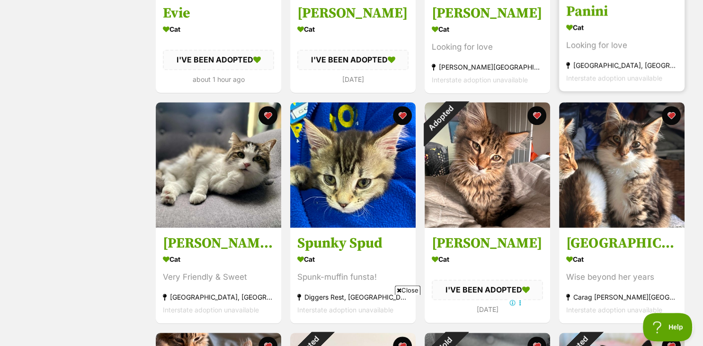
scroll to position [853, 0]
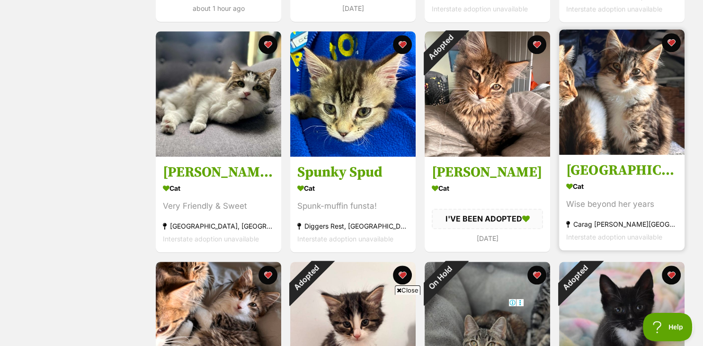
click at [658, 111] on img at bounding box center [621, 91] width 125 height 125
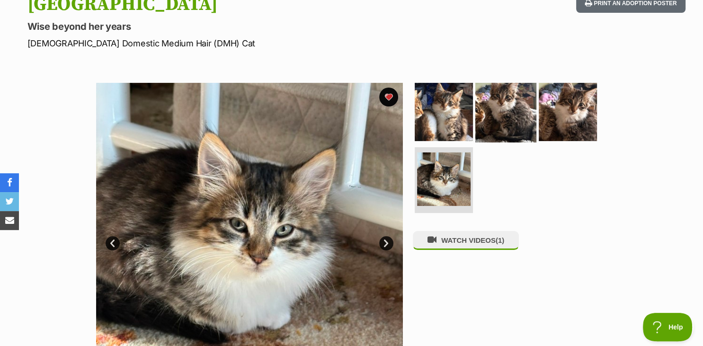
click at [518, 113] on img at bounding box center [505, 111] width 61 height 61
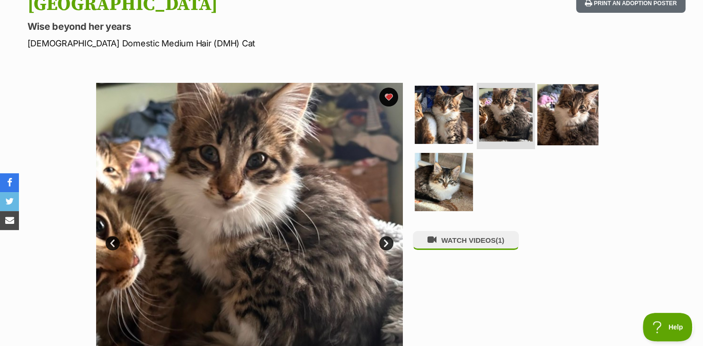
click at [580, 112] on img at bounding box center [567, 114] width 61 height 61
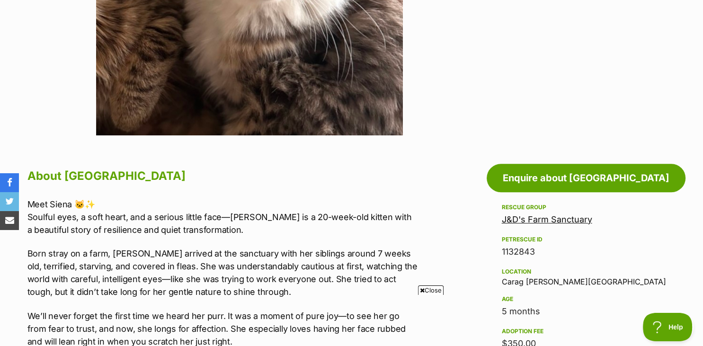
scroll to position [367, 0]
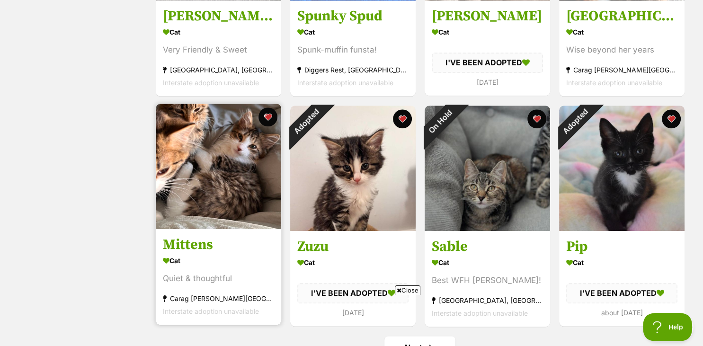
click at [214, 162] on img at bounding box center [218, 166] width 125 height 125
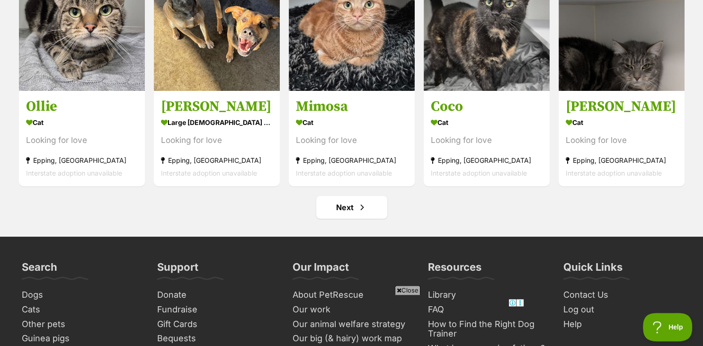
scroll to position [3481, 0]
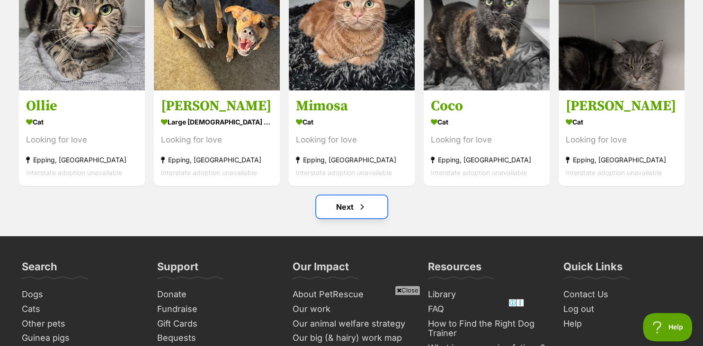
click at [363, 207] on span "Next page" at bounding box center [361, 206] width 9 height 11
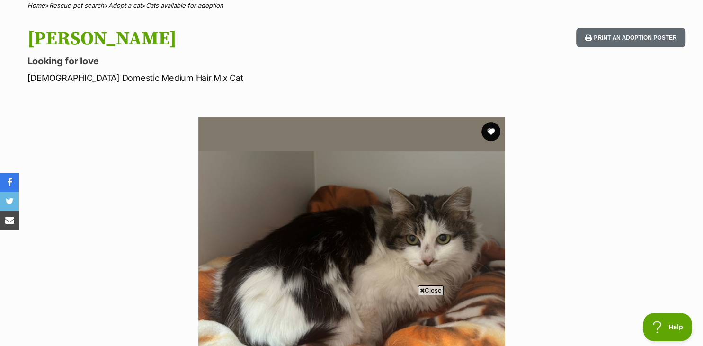
scroll to position [79, 0]
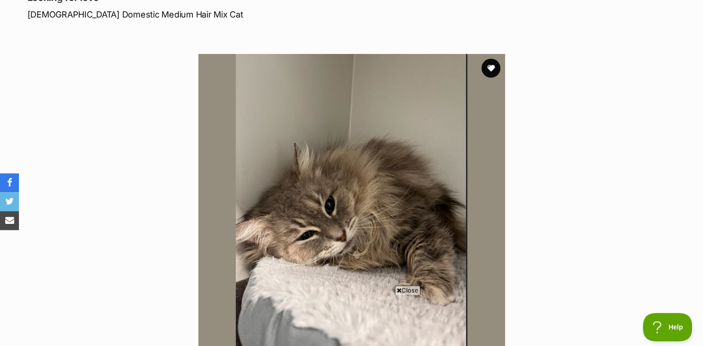
scroll to position [197, 0]
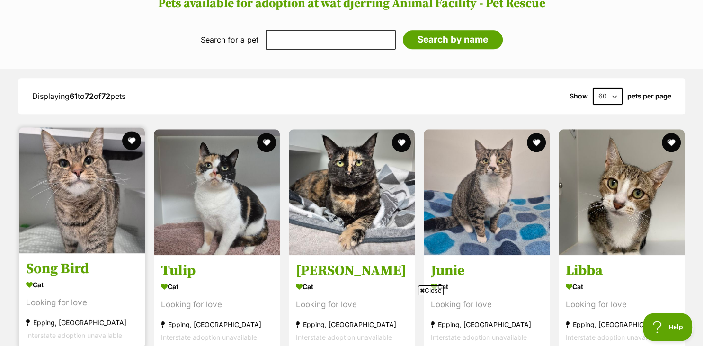
scroll to position [759, 0]
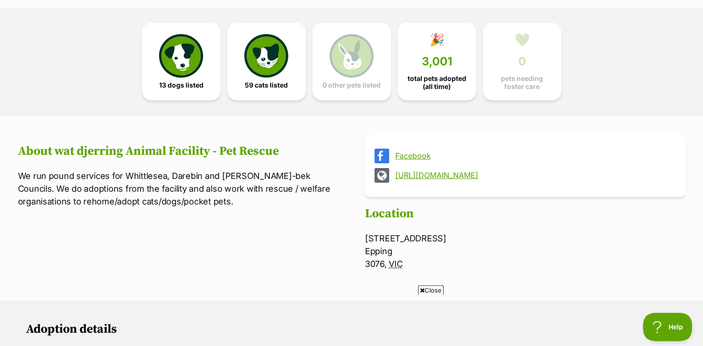
scroll to position [247, 0]
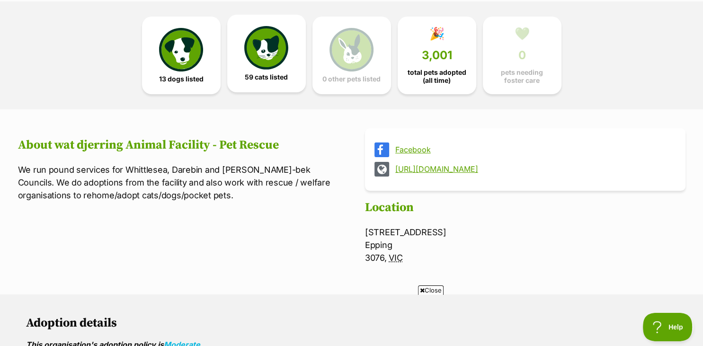
click at [285, 61] on img at bounding box center [266, 48] width 44 height 44
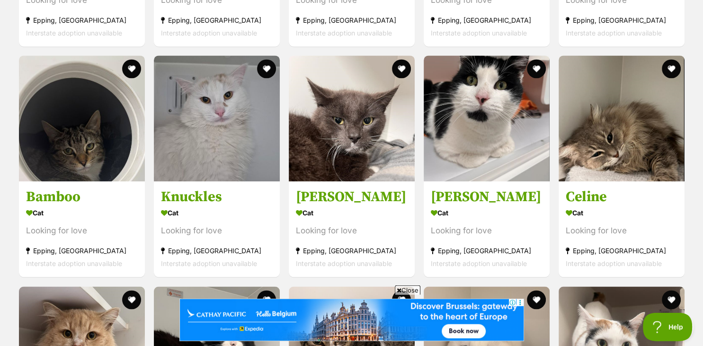
scroll to position [1348, 0]
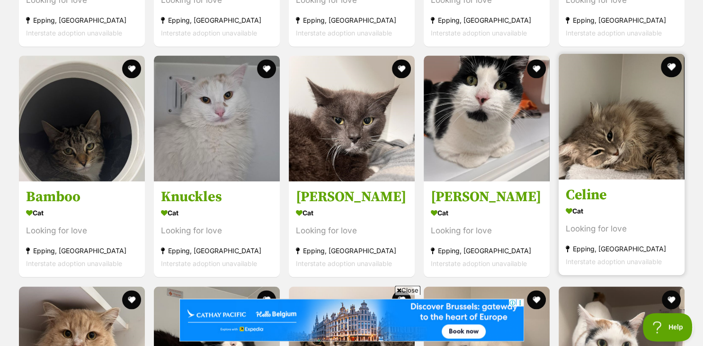
click at [671, 67] on button "favourite" at bounding box center [670, 66] width 21 height 21
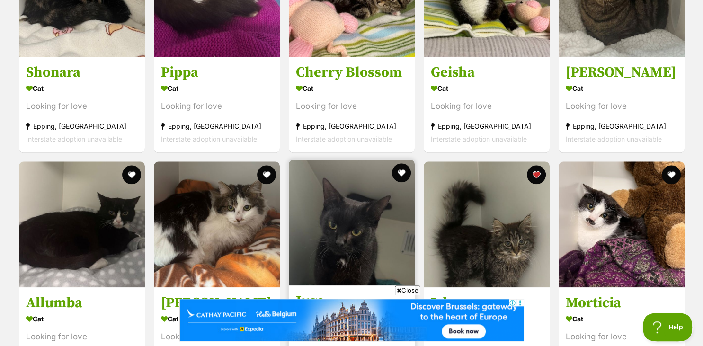
scroll to position [1003, 0]
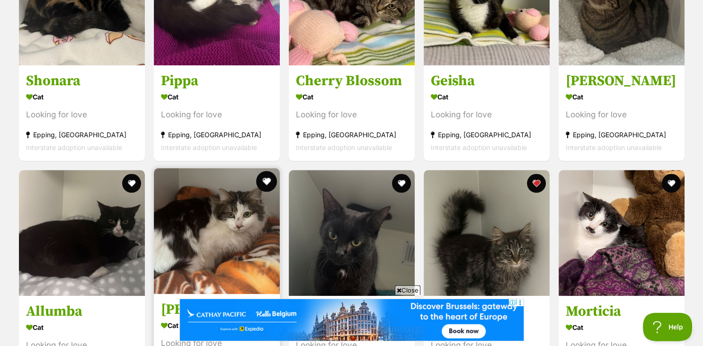
click at [267, 179] on button "favourite" at bounding box center [266, 181] width 21 height 21
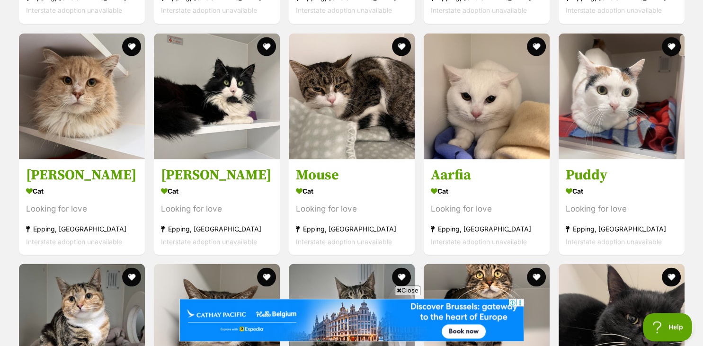
scroll to position [0, 0]
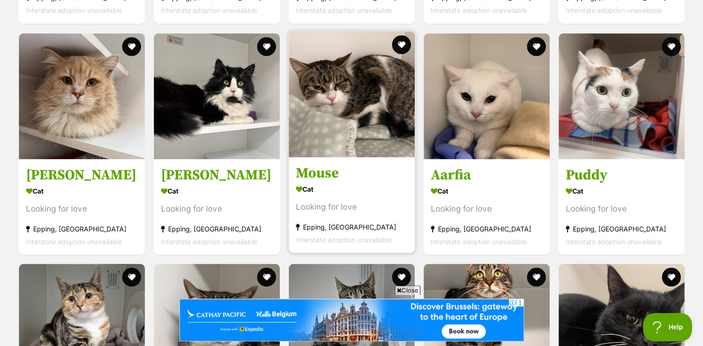
click at [369, 104] on img at bounding box center [352, 94] width 126 height 126
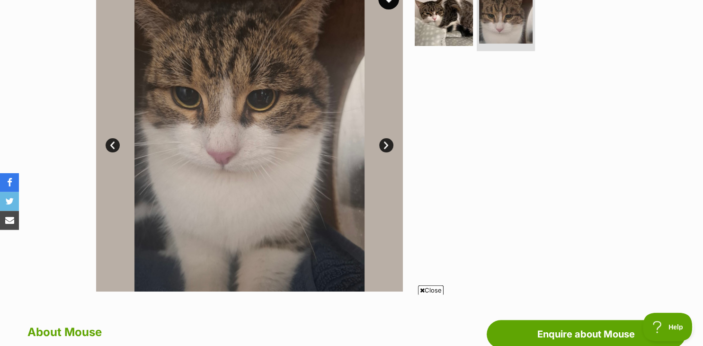
scroll to position [156, 0]
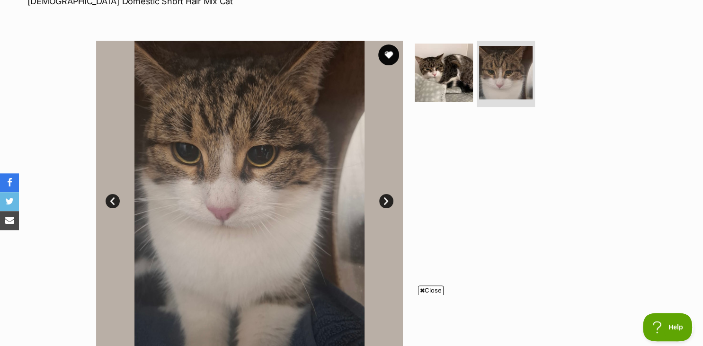
click at [392, 47] on button "favourite" at bounding box center [388, 54] width 21 height 21
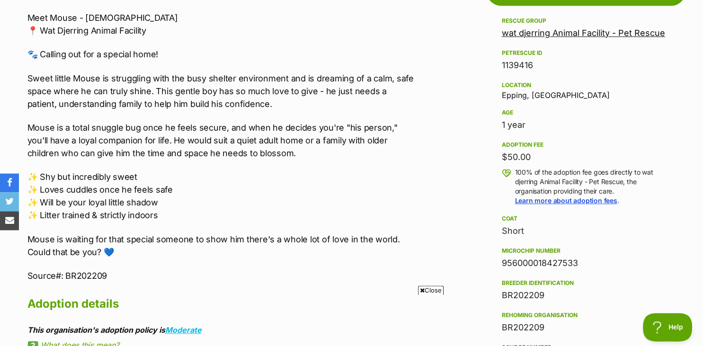
scroll to position [0, 0]
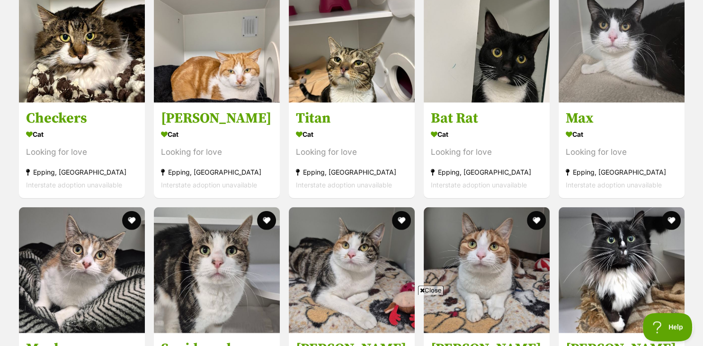
scroll to position [2545, 0]
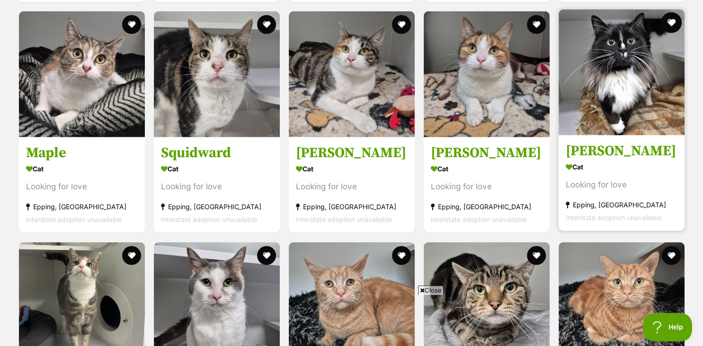
click at [669, 19] on button "favourite" at bounding box center [670, 22] width 21 height 21
click at [627, 82] on img at bounding box center [621, 72] width 126 height 126
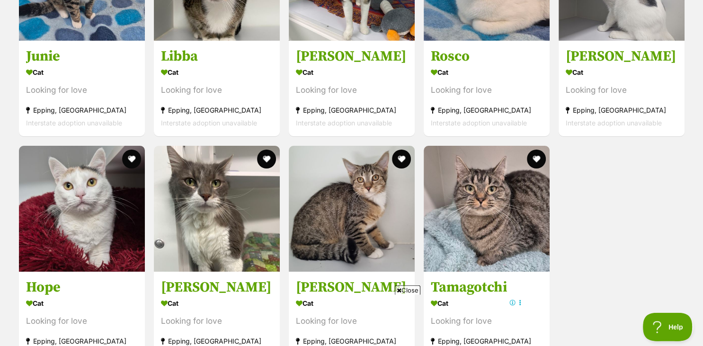
scroll to position [0, 0]
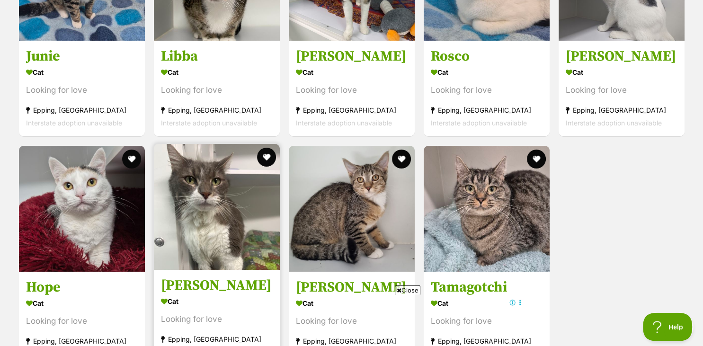
click at [226, 198] on img at bounding box center [217, 207] width 126 height 126
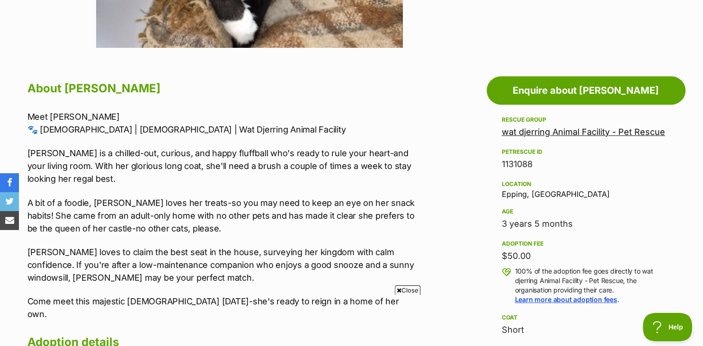
scroll to position [286, 0]
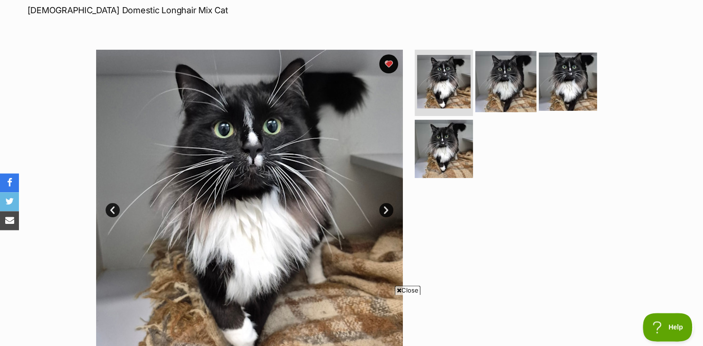
click at [514, 86] on img at bounding box center [505, 81] width 61 height 61
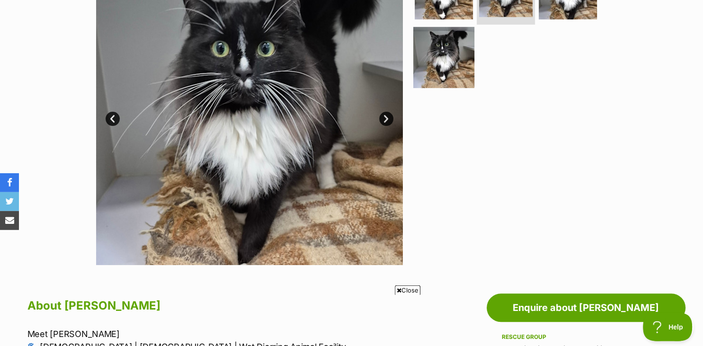
scroll to position [142, 0]
